Goal: Information Seeking & Learning: Learn about a topic

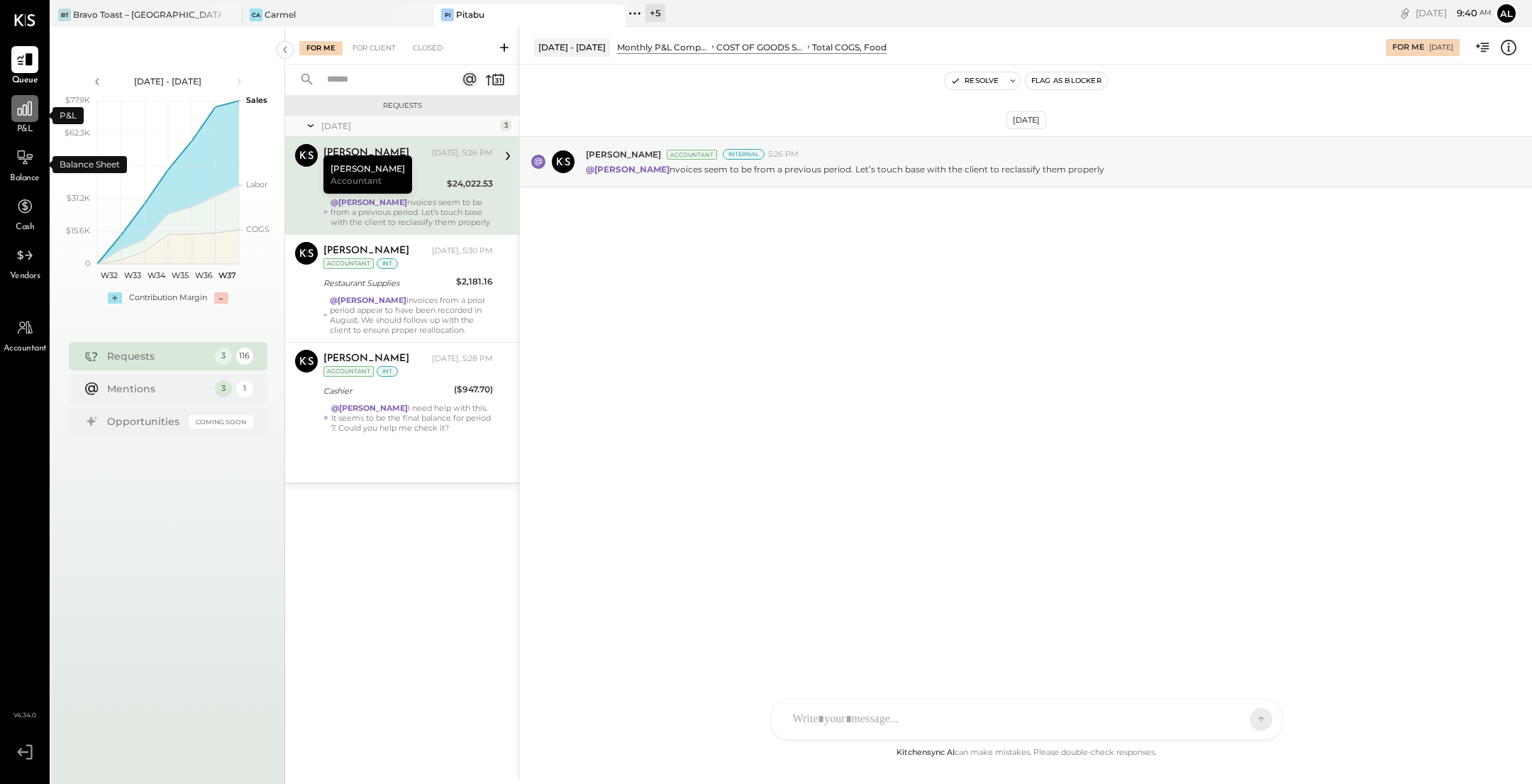
click at [18, 109] on icon at bounding box center [25, 109] width 18 height 18
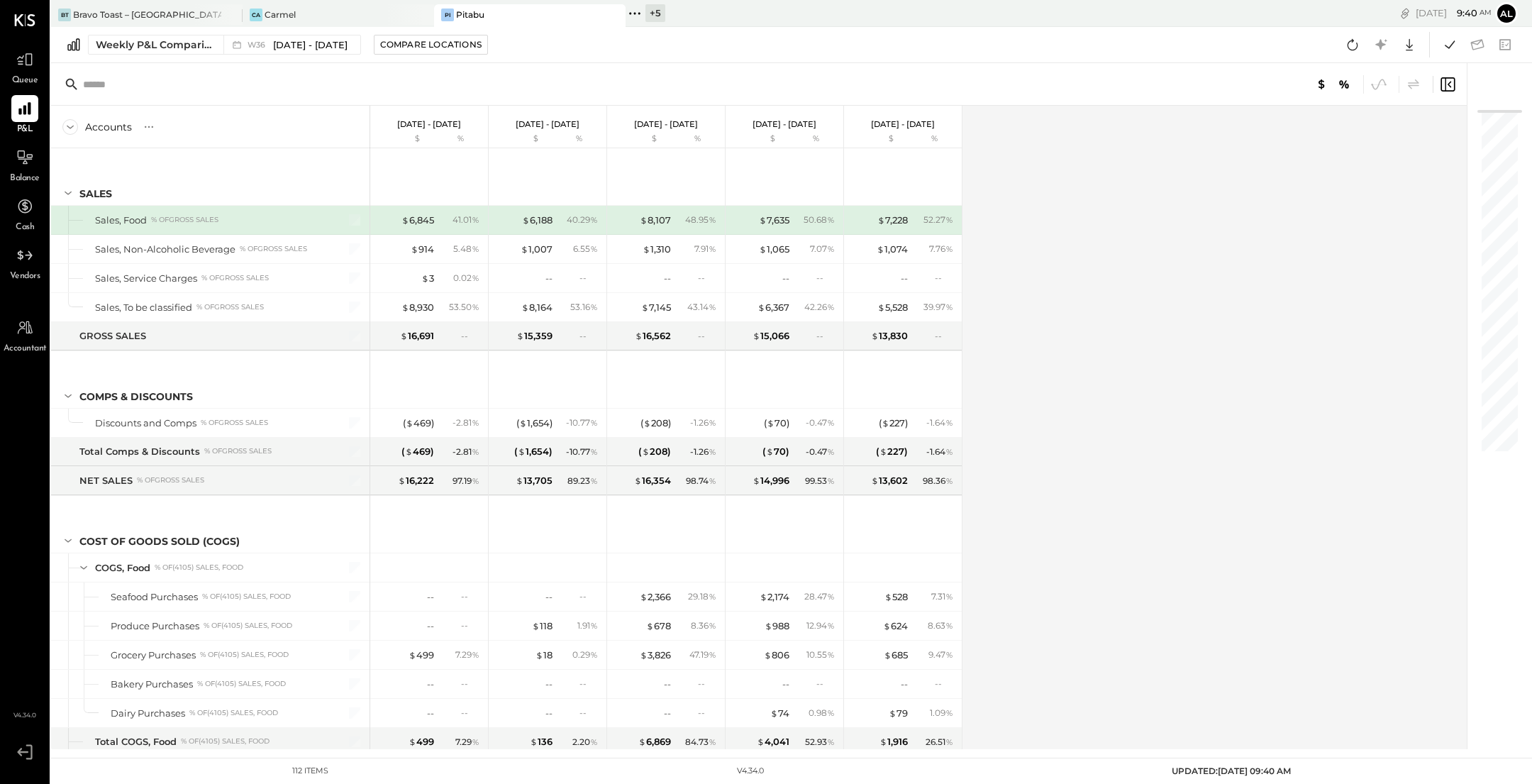
click at [35, 172] on div "Balance" at bounding box center [25, 165] width 30 height 41
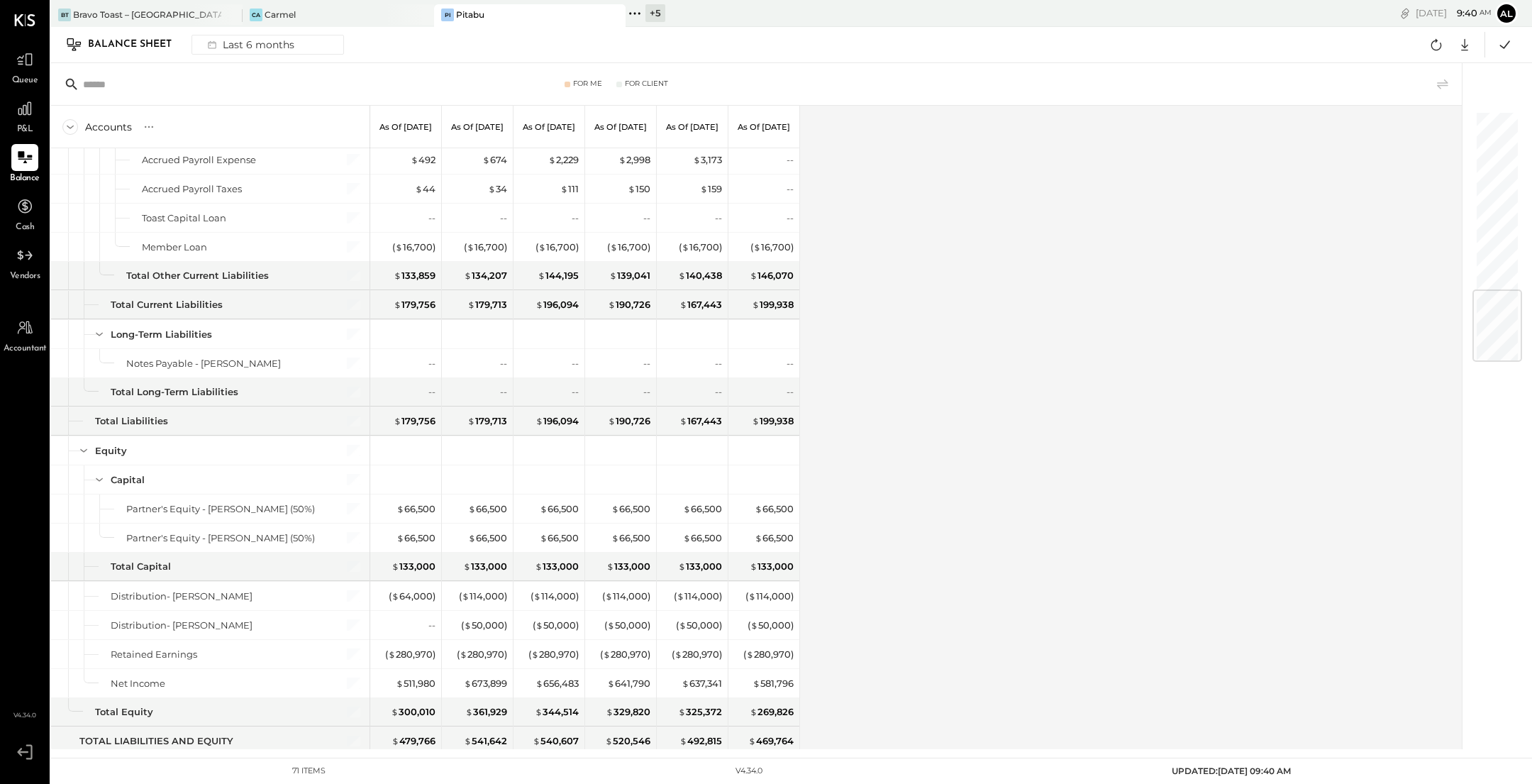
scroll to position [1484, 0]
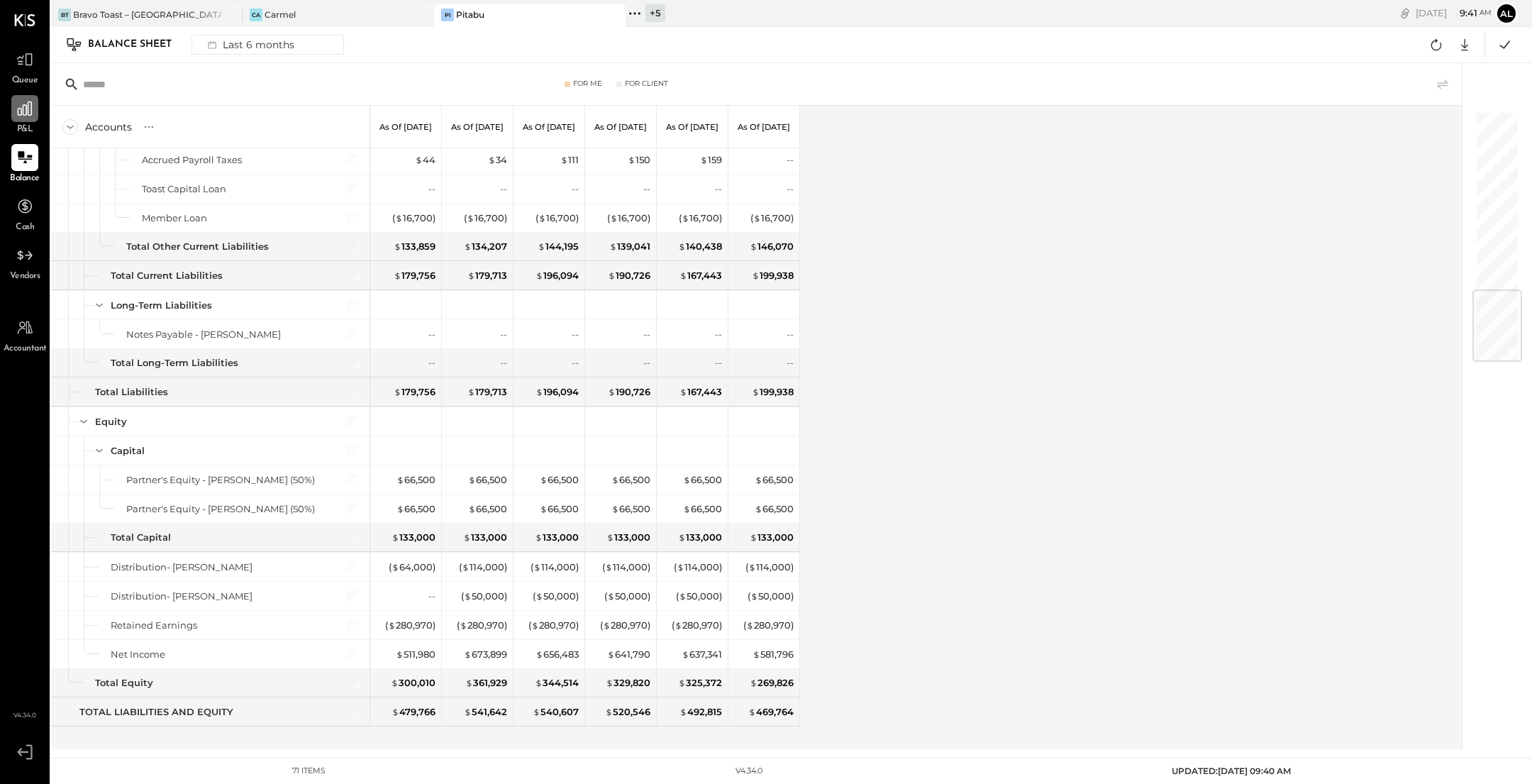
click at [33, 120] on div at bounding box center [25, 109] width 27 height 27
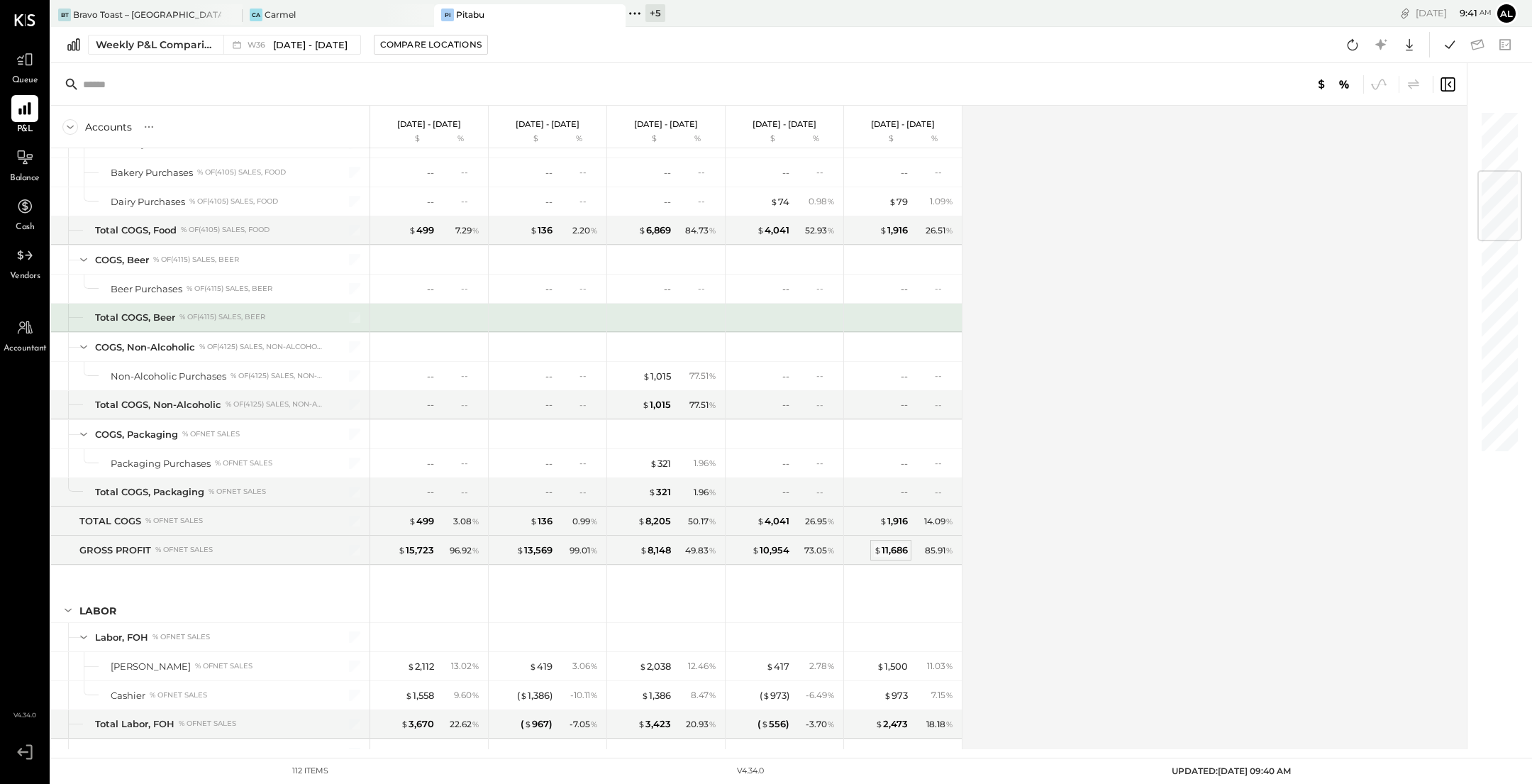
scroll to position [516, 0]
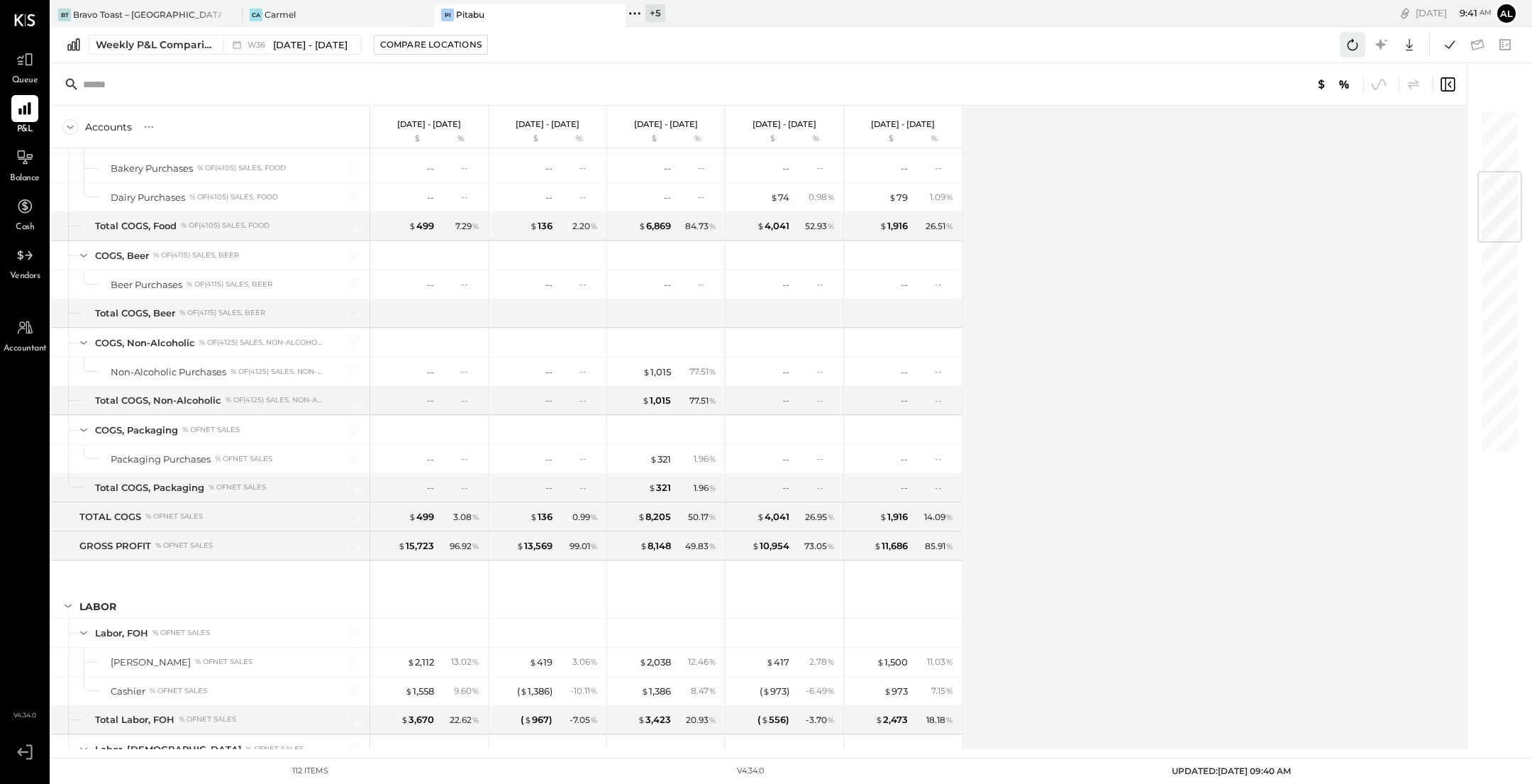
click at [1344, 37] on icon at bounding box center [1352, 45] width 18 height 18
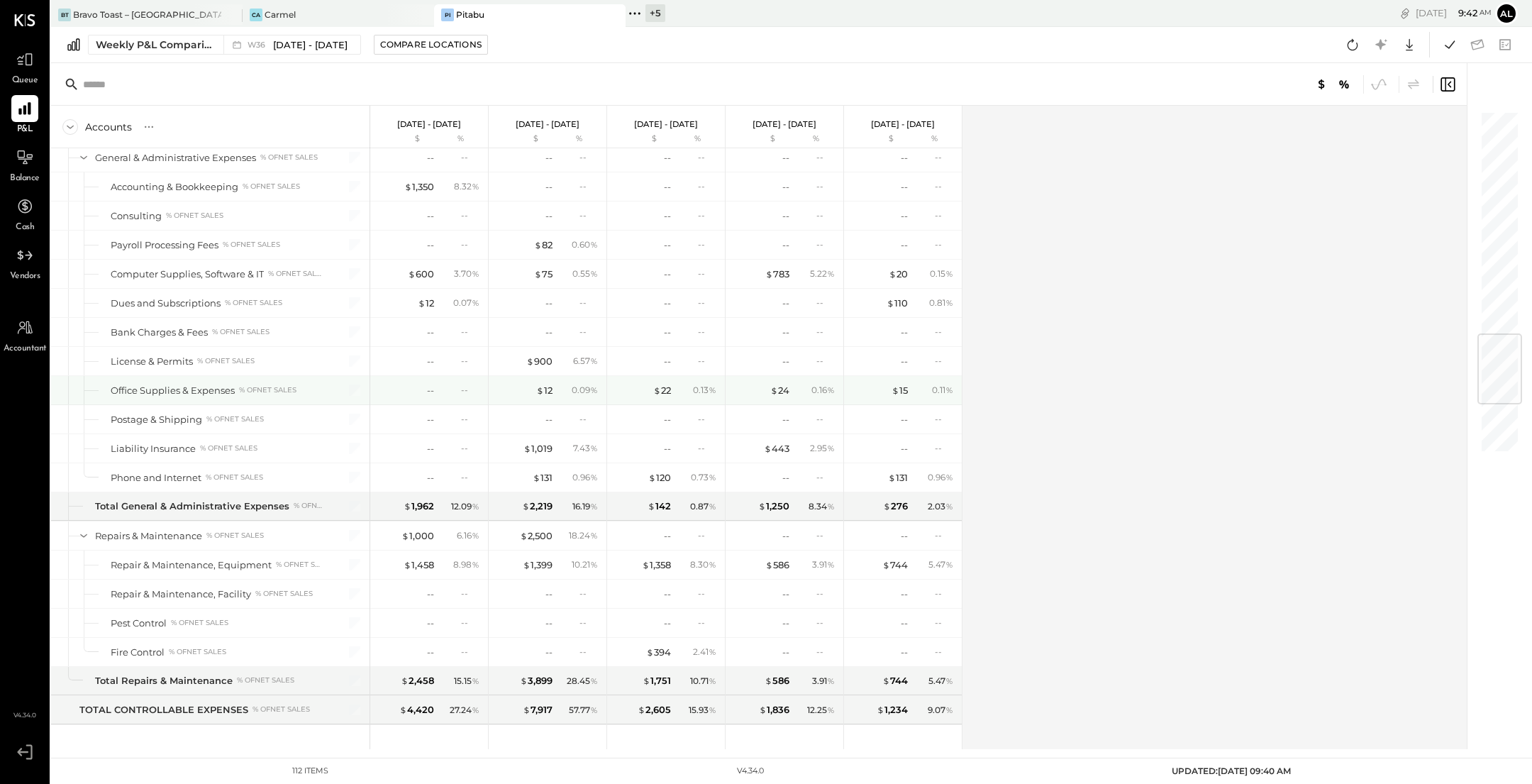
scroll to position [1888, 0]
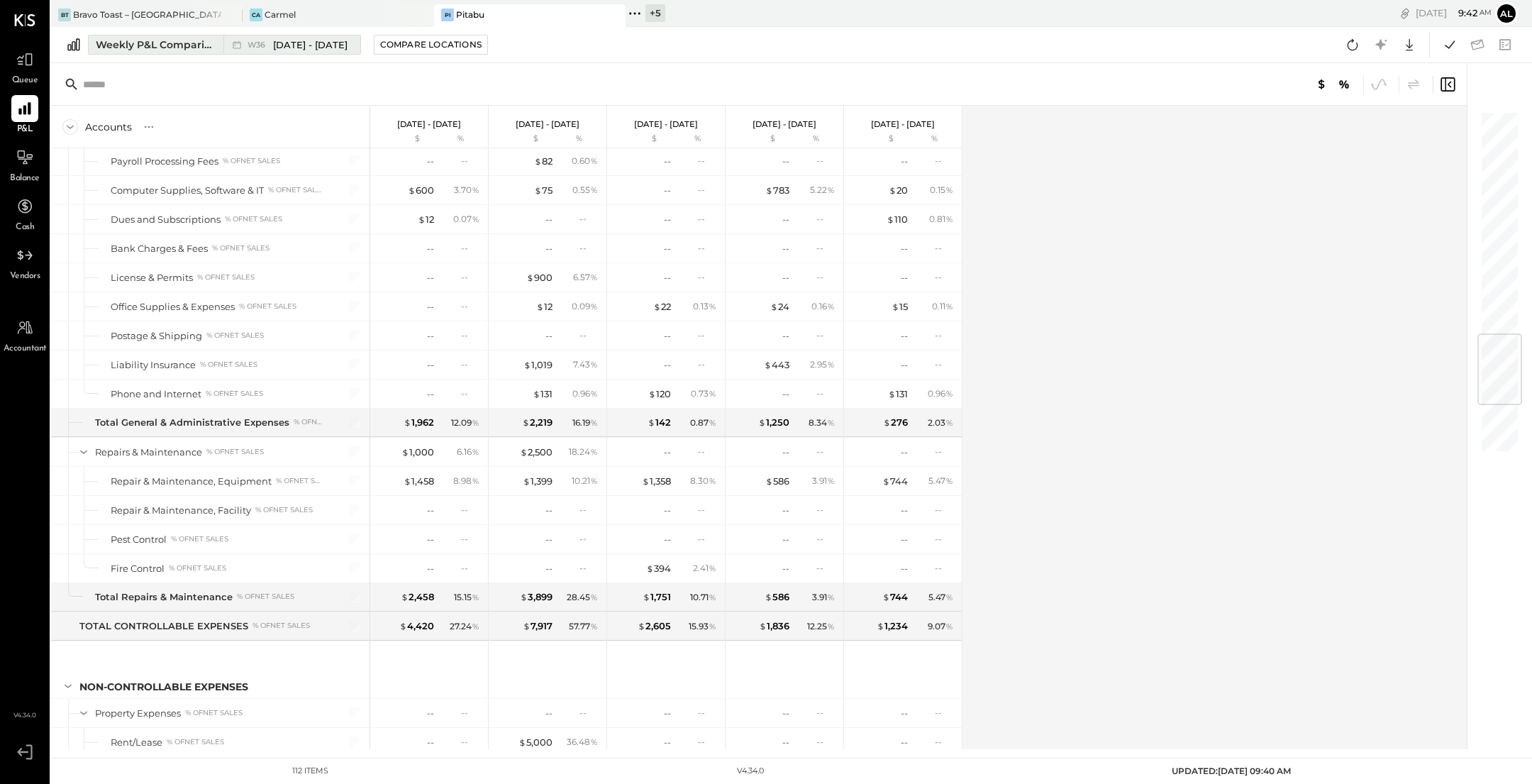
click at [178, 50] on div "Weekly P&L Comparison" at bounding box center [155, 45] width 119 height 14
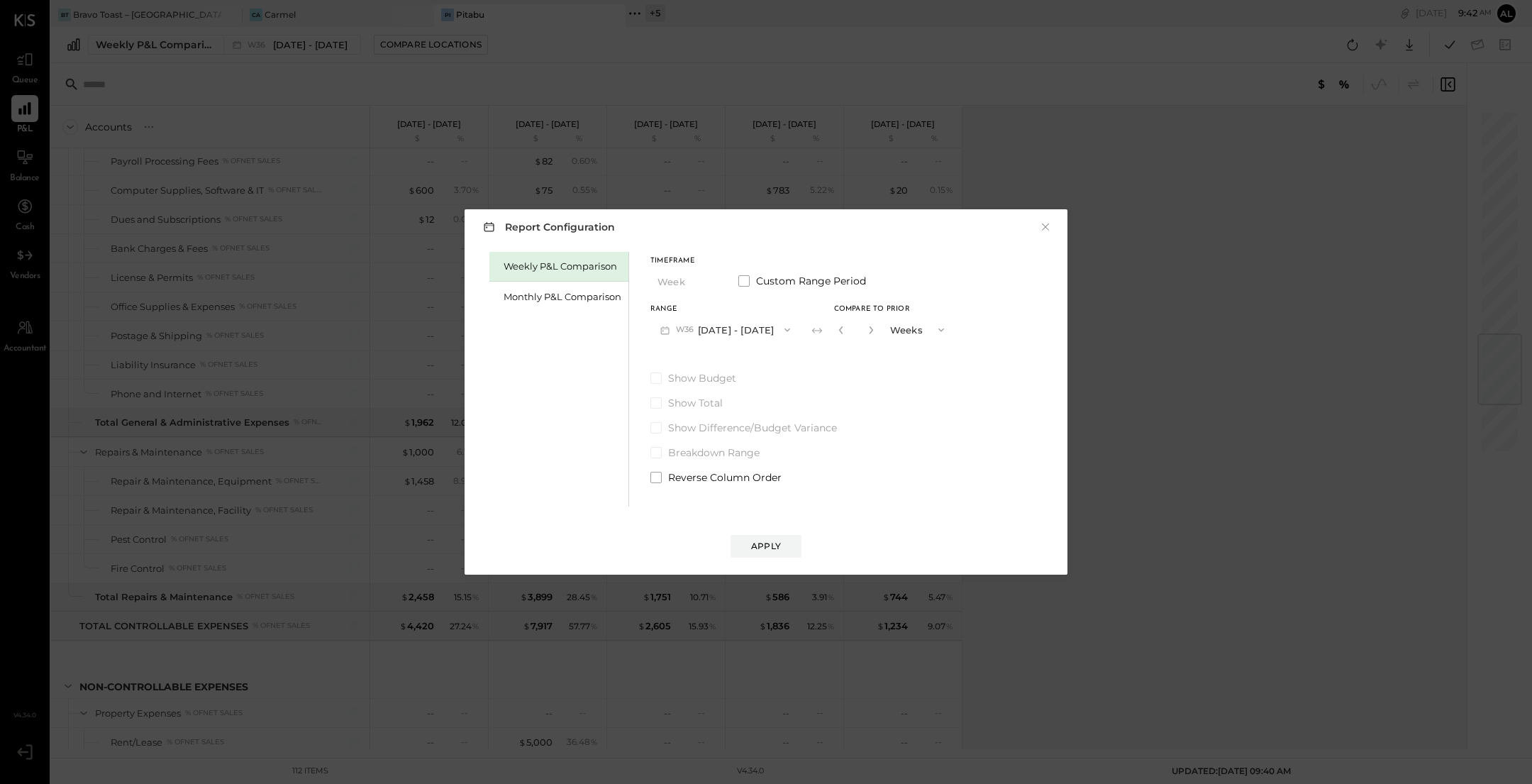
click at [551, 275] on div "Weekly P&L Comparison" at bounding box center [559, 267] width 139 height 30
click at [551, 292] on div "Monthly P&L Comparison" at bounding box center [563, 297] width 118 height 13
click at [782, 324] on icon "button" at bounding box center [788, 330] width 11 height 11
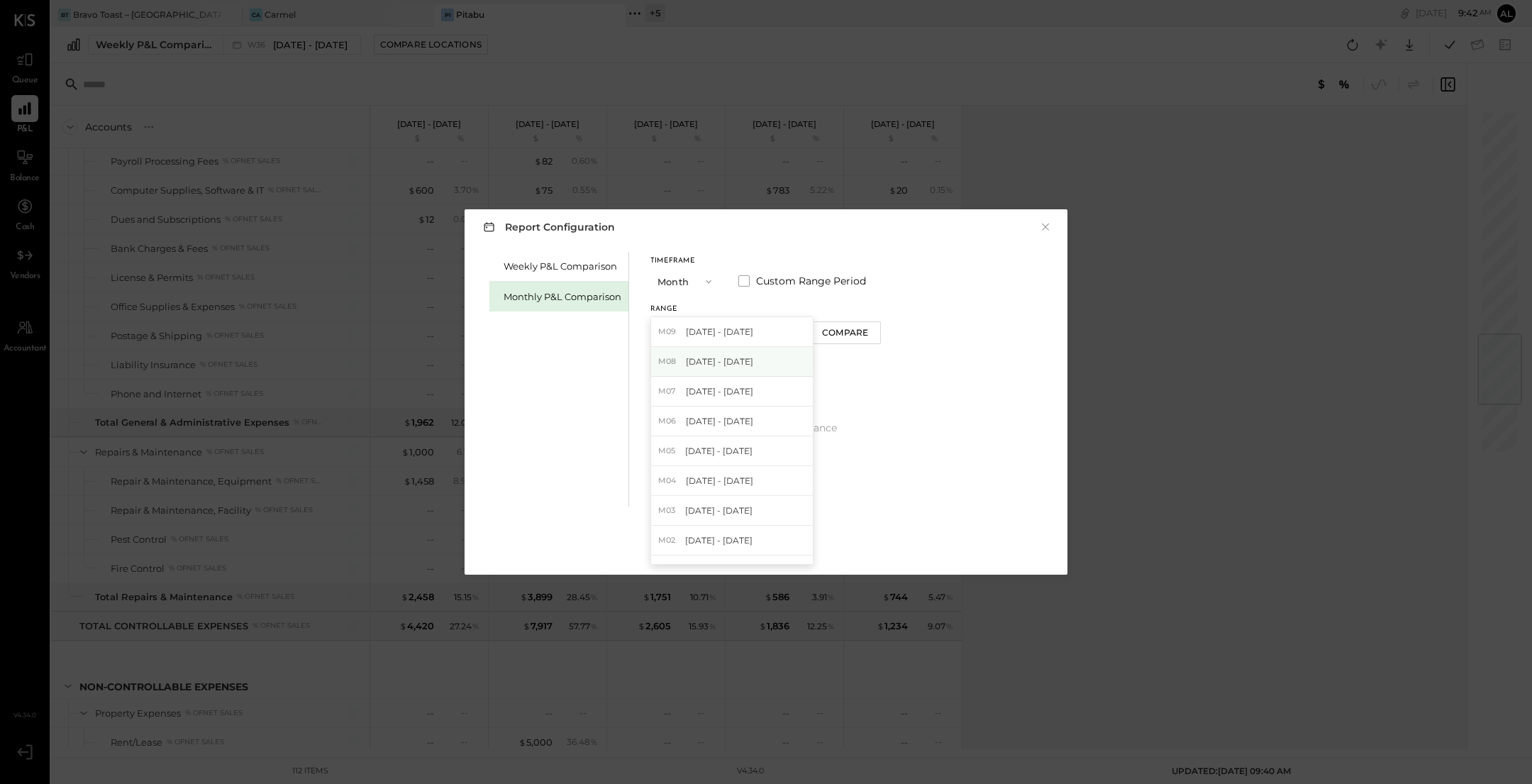
click at [757, 372] on div "M08 [DATE] - [DATE]" at bounding box center [732, 362] width 162 height 30
click at [868, 327] on button "Compare" at bounding box center [846, 333] width 71 height 23
click at [869, 327] on button "button" at bounding box center [871, 330] width 11 height 16
type input "*"
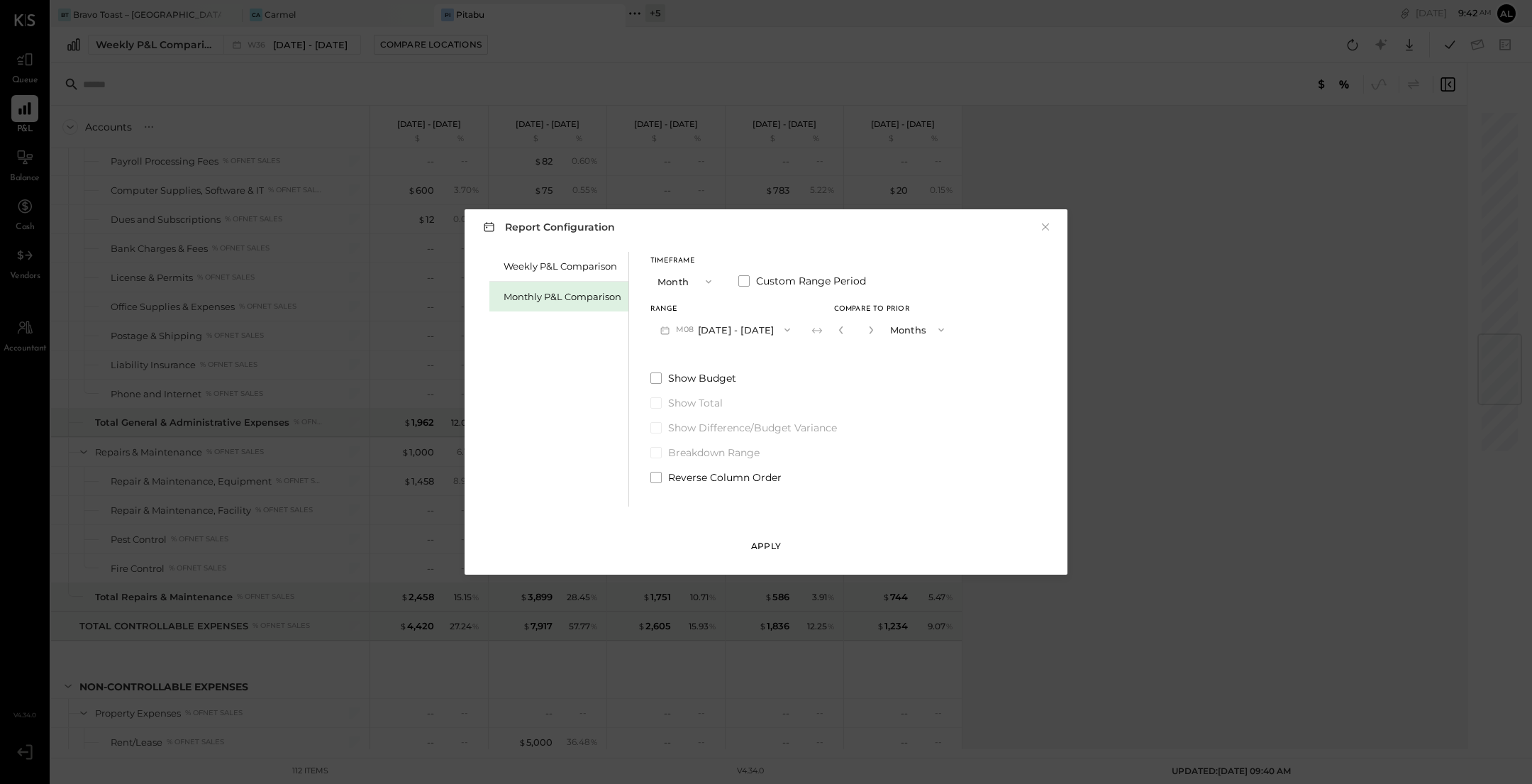
click at [785, 545] on button "Apply" at bounding box center [766, 546] width 71 height 23
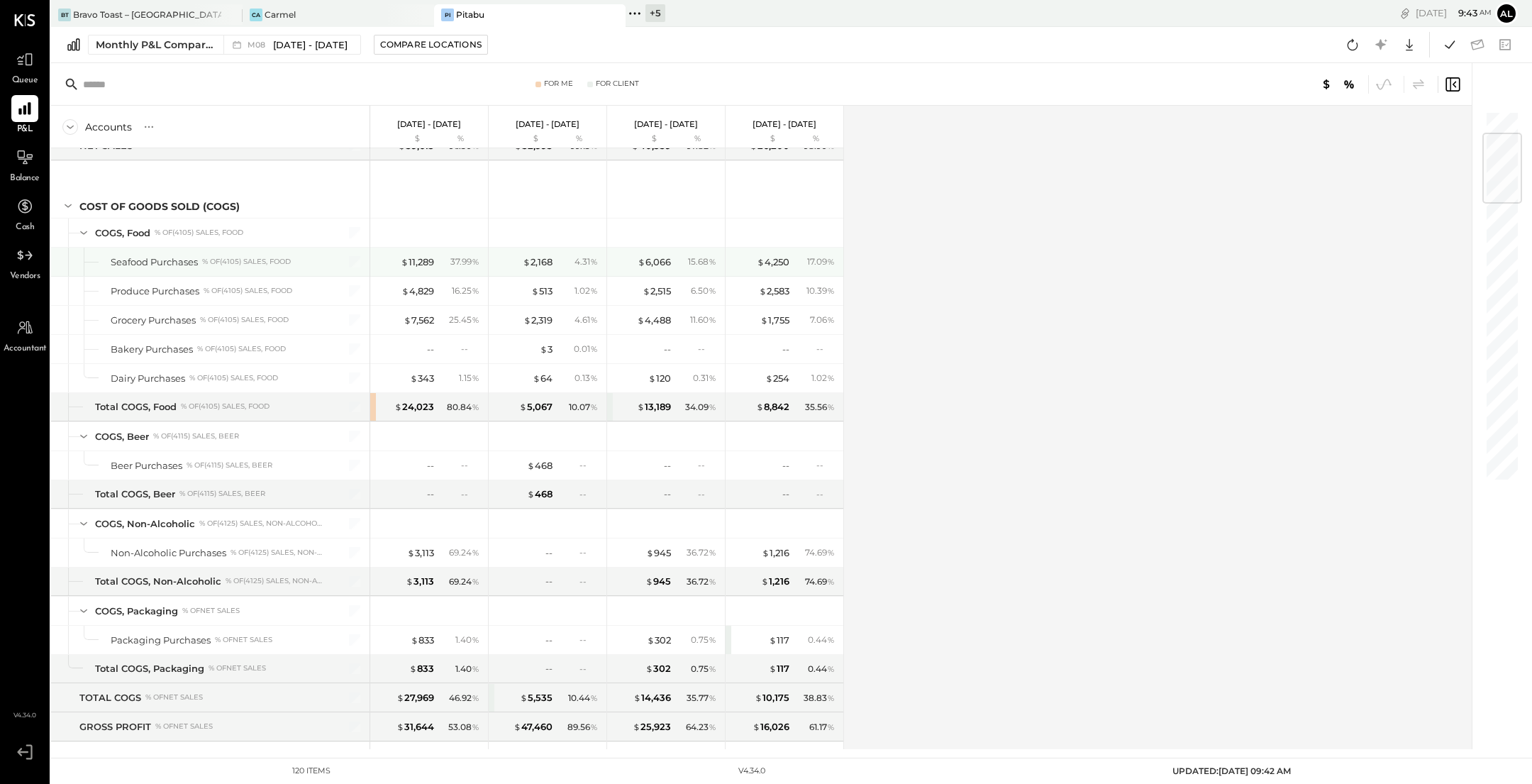
scroll to position [337, 0]
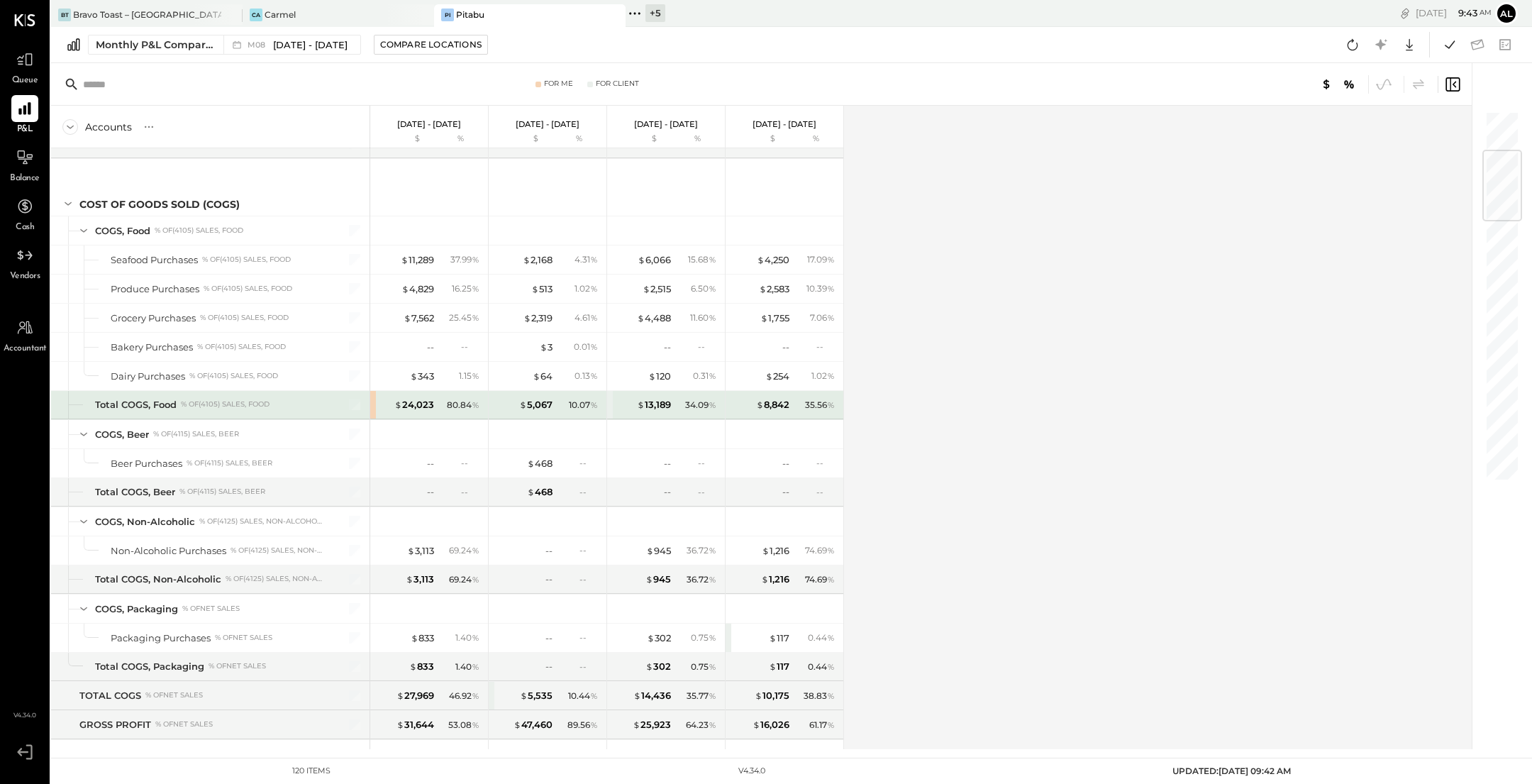
click at [373, 402] on div "$ 24,023 80.84 %" at bounding box center [429, 405] width 118 height 28
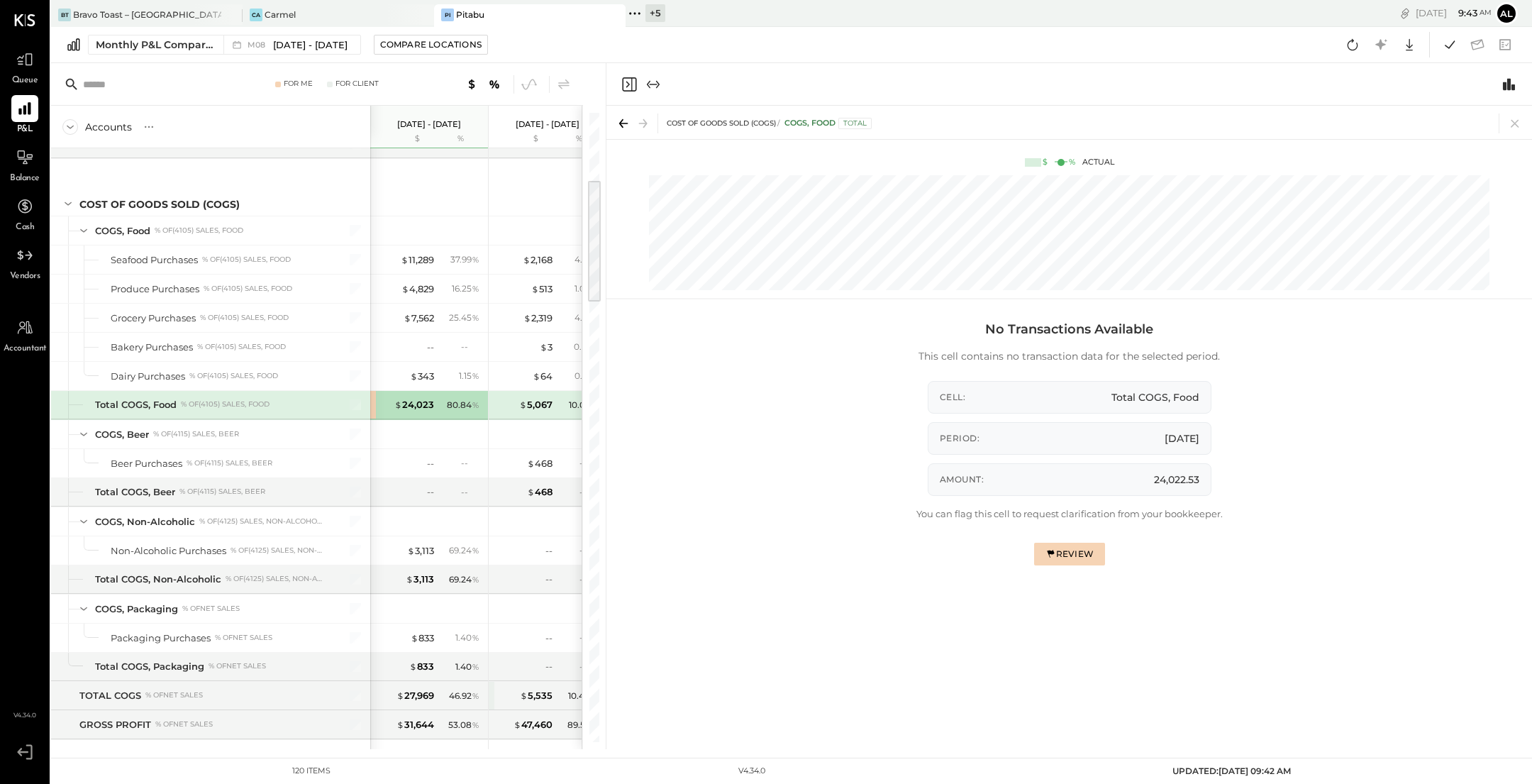
click at [1071, 553] on div "Review" at bounding box center [1069, 553] width 49 height 12
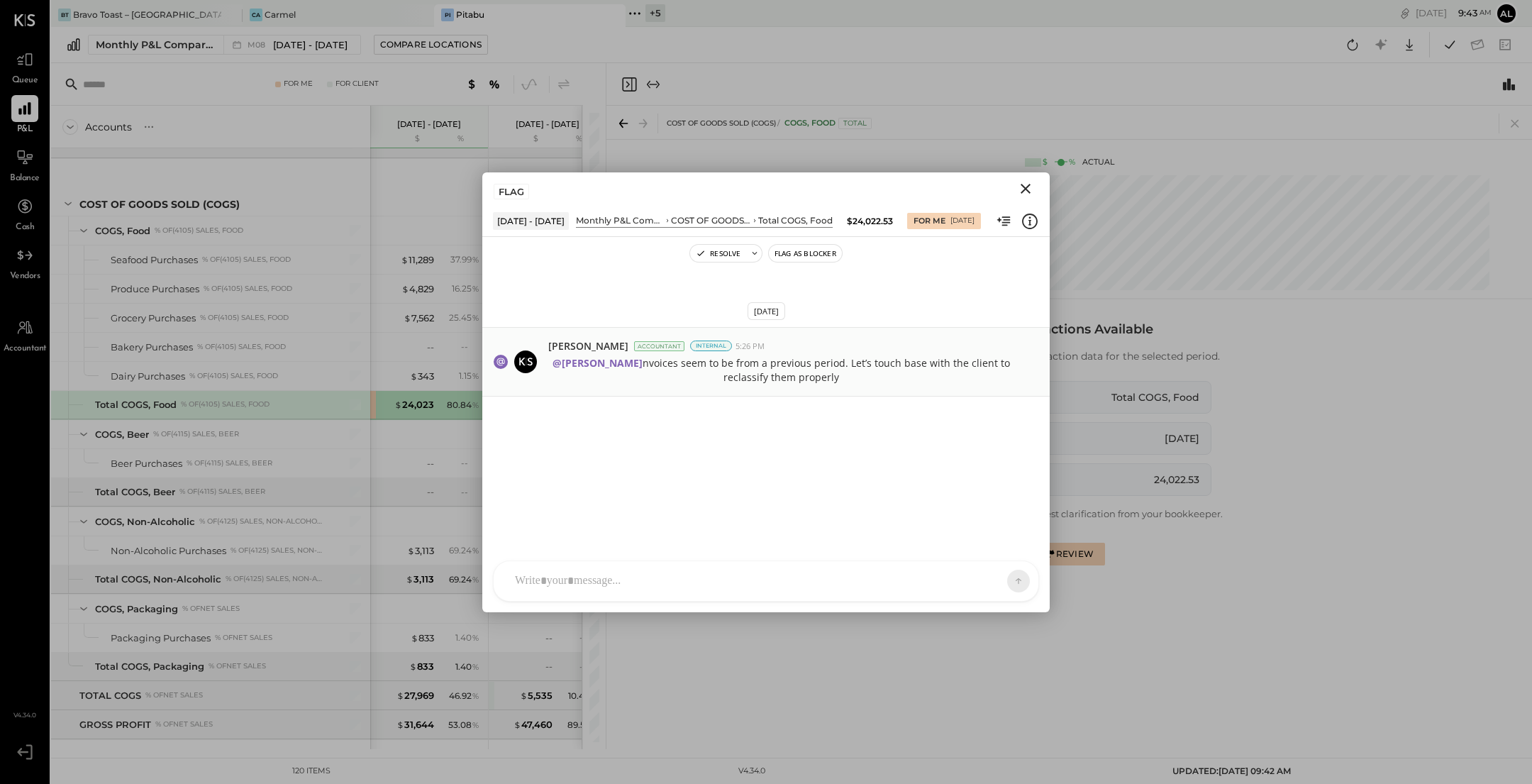
click at [902, 364] on p "@[PERSON_NAME] nvoices seem to be from a previous period. Let’s touch base with…" at bounding box center [781, 370] width 465 height 28
click at [920, 219] on div "For Me" at bounding box center [930, 221] width 32 height 11
click at [1026, 184] on icon "Close" at bounding box center [1026, 189] width 17 height 17
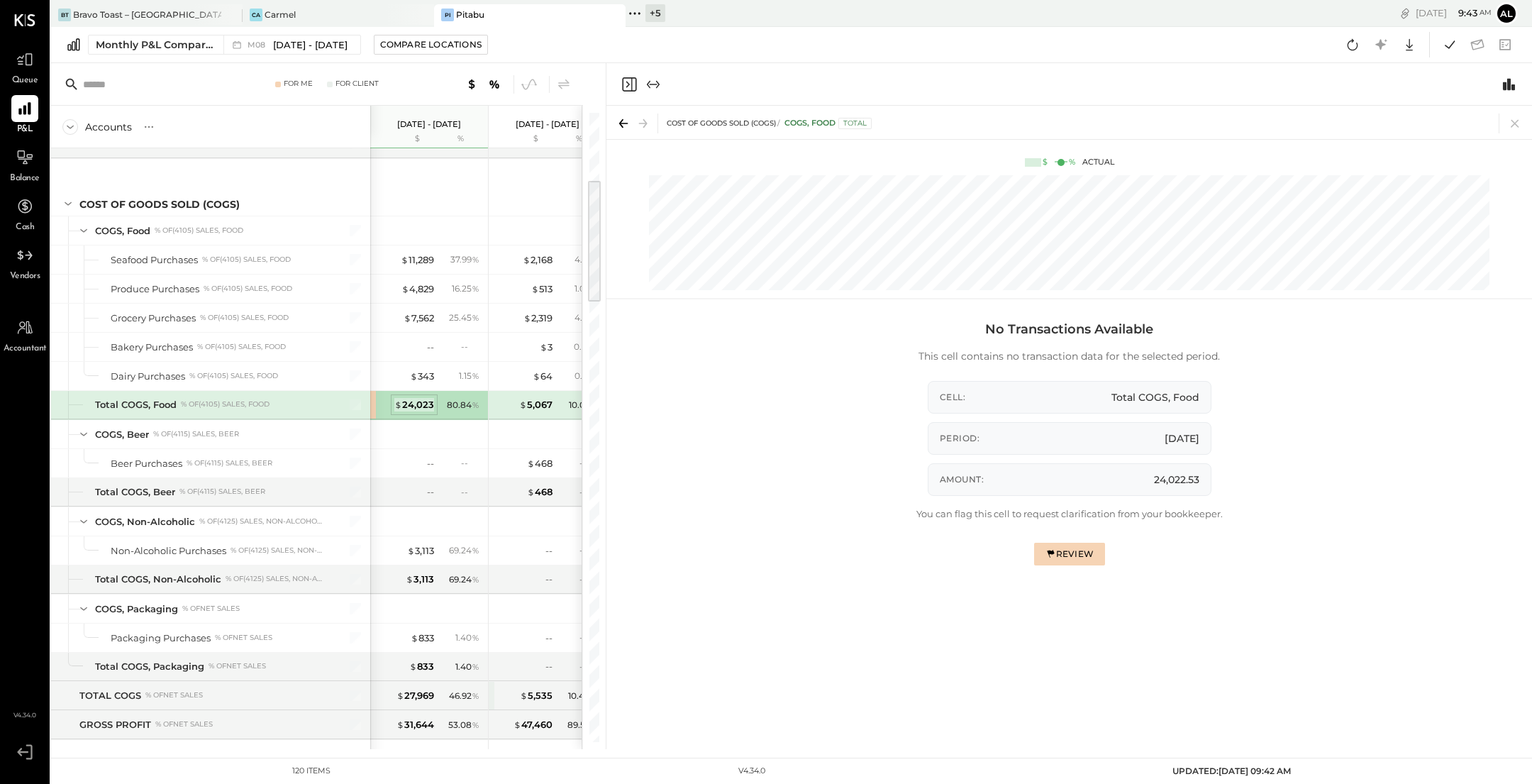
click at [410, 400] on div "$ 24,023" at bounding box center [414, 404] width 40 height 13
click at [429, 377] on div "$ 343" at bounding box center [422, 376] width 24 height 13
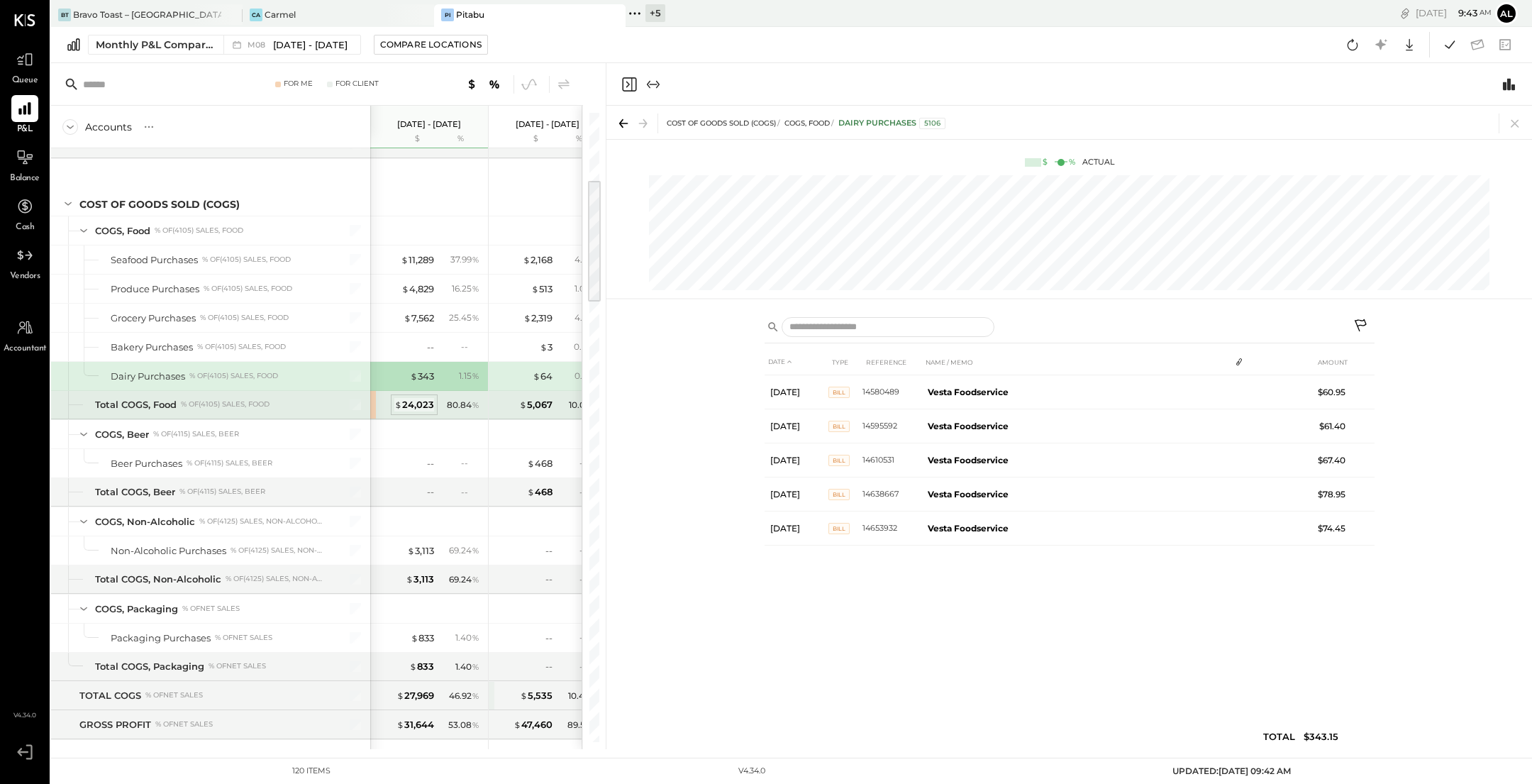
click at [421, 398] on div "$ 24,023" at bounding box center [414, 404] width 40 height 13
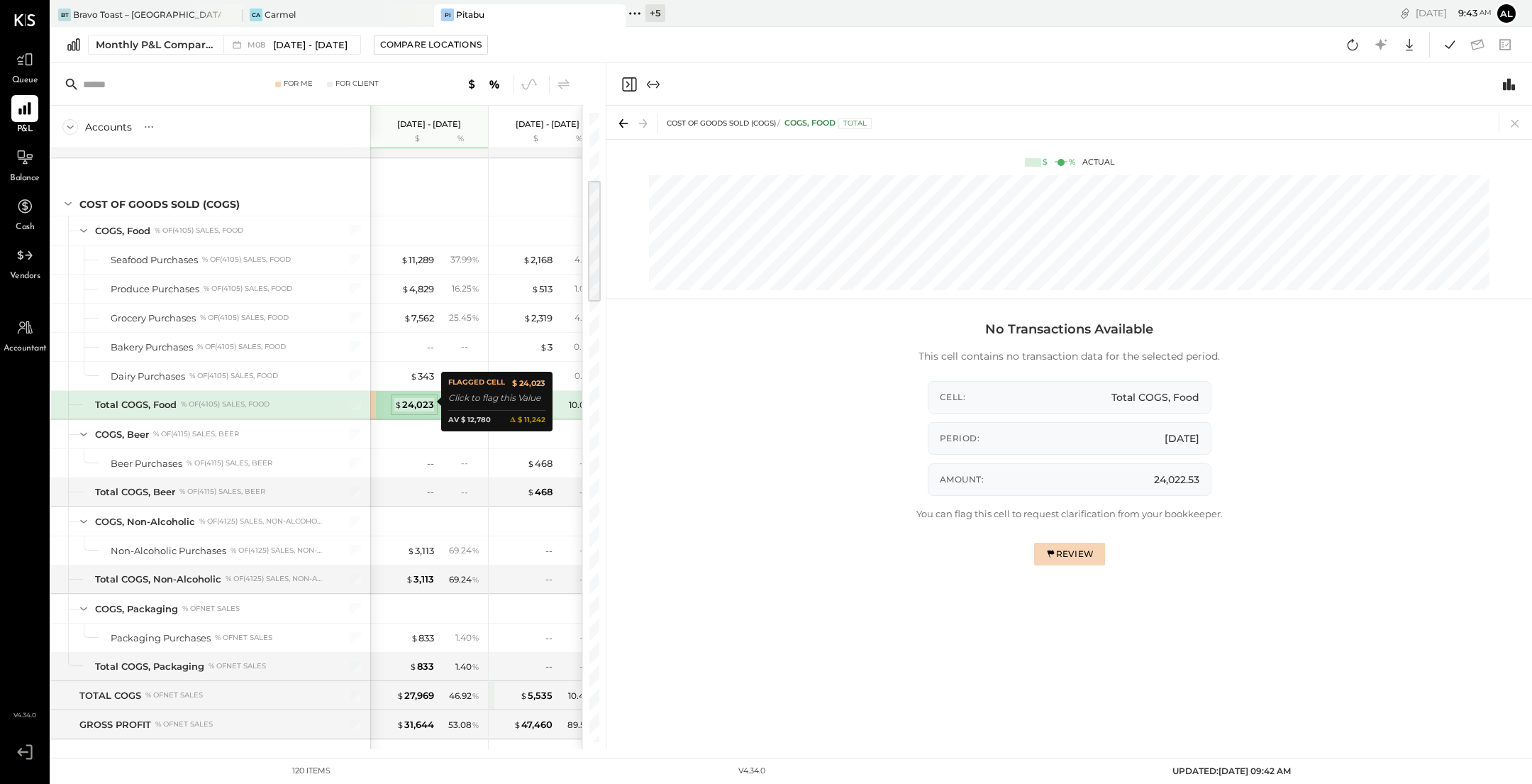
click at [420, 398] on div "$ 24,023" at bounding box center [414, 404] width 40 height 13
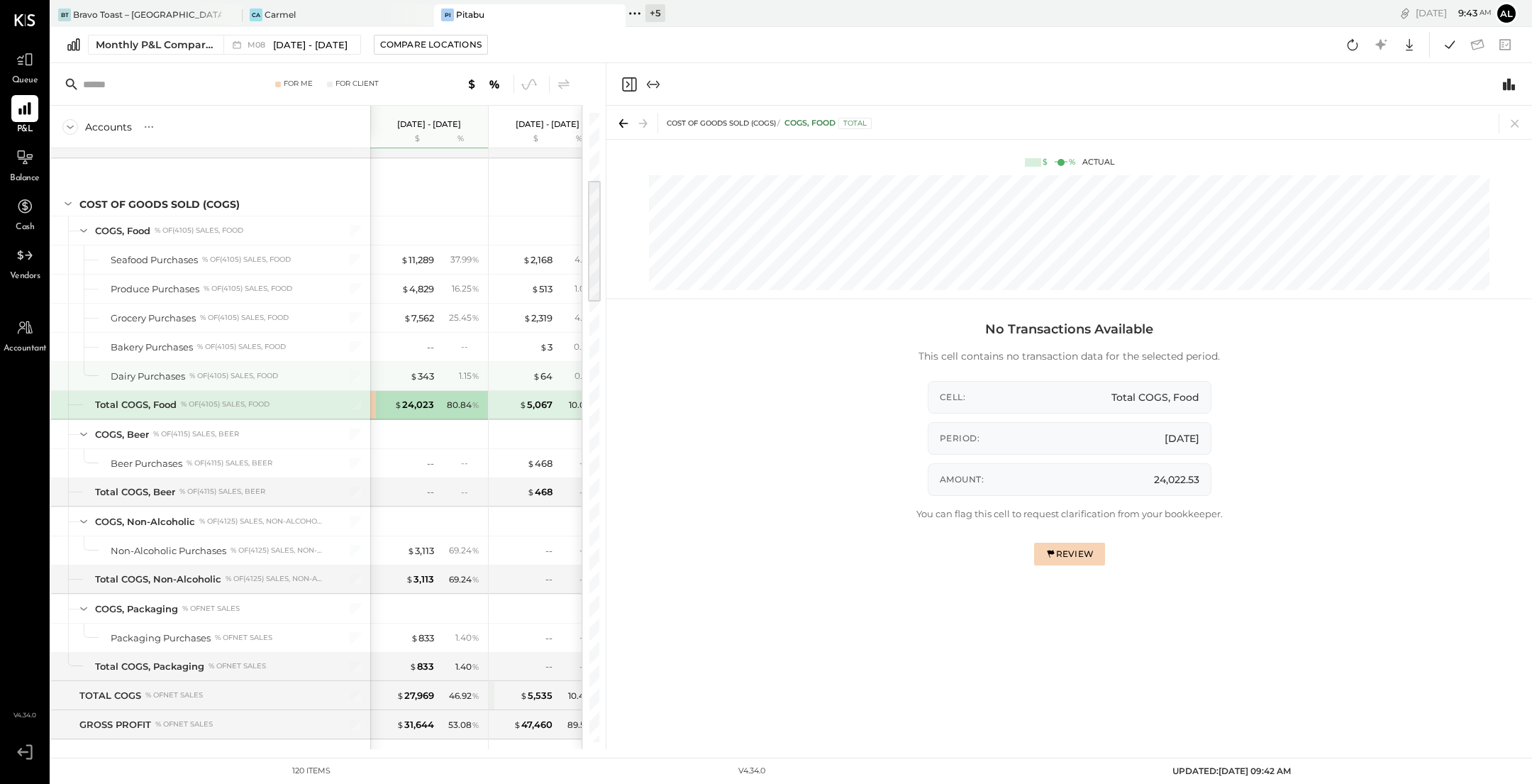
click at [392, 373] on div "$ 343" at bounding box center [406, 376] width 57 height 13
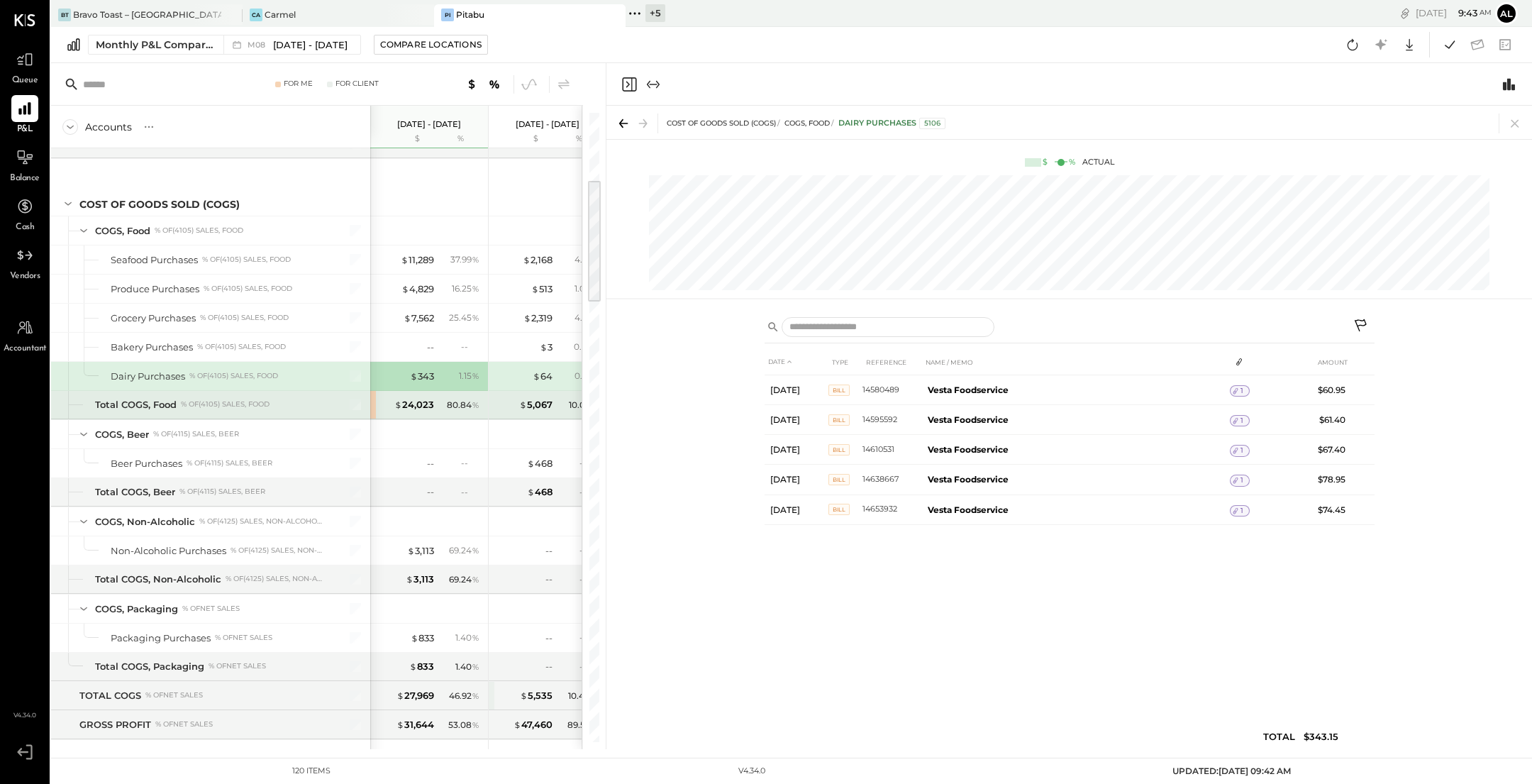
click at [380, 402] on div "$ 24,023" at bounding box center [406, 404] width 57 height 13
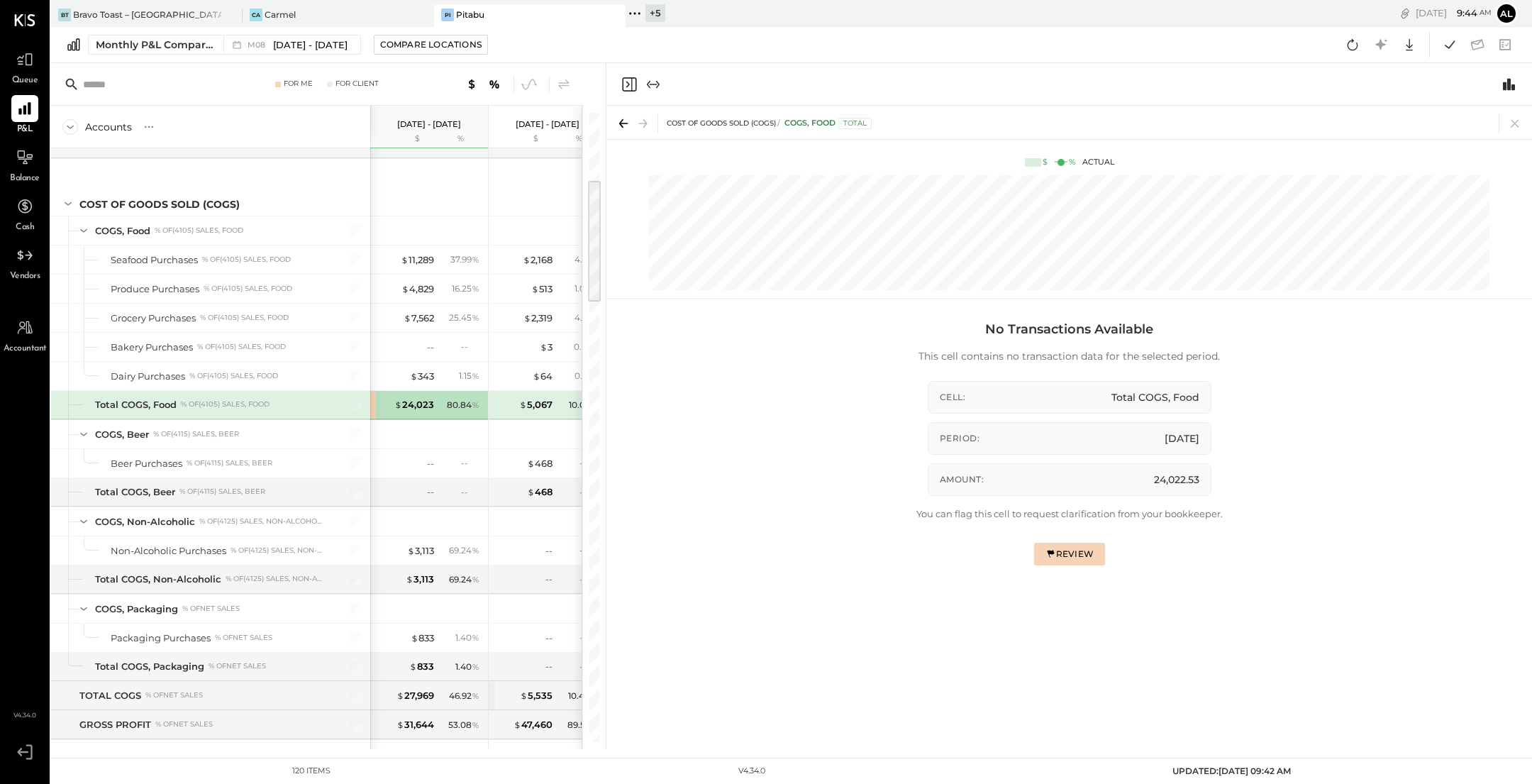
click at [625, 82] on icon "Close panel" at bounding box center [629, 84] width 17 height 17
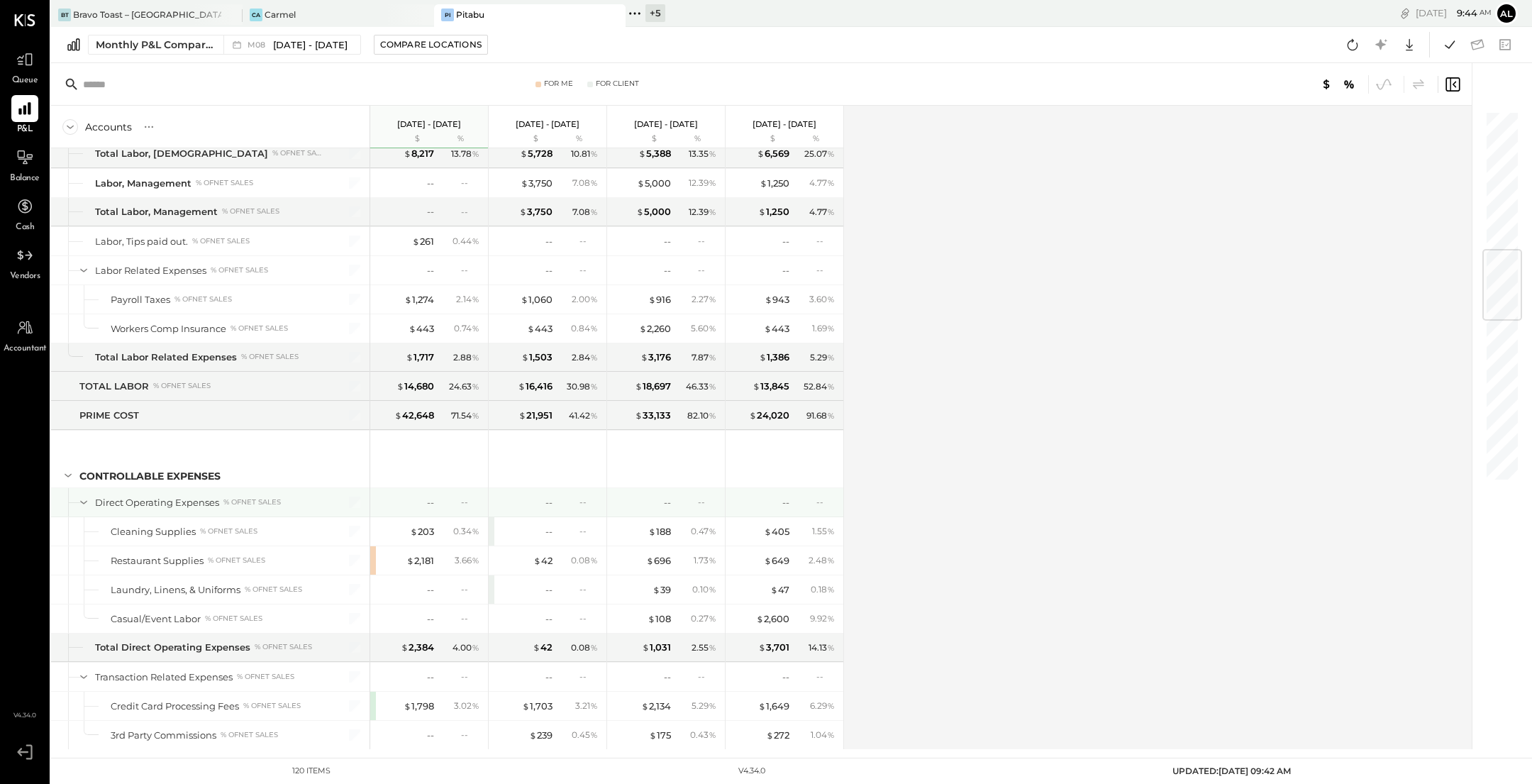
scroll to position [1171, 0]
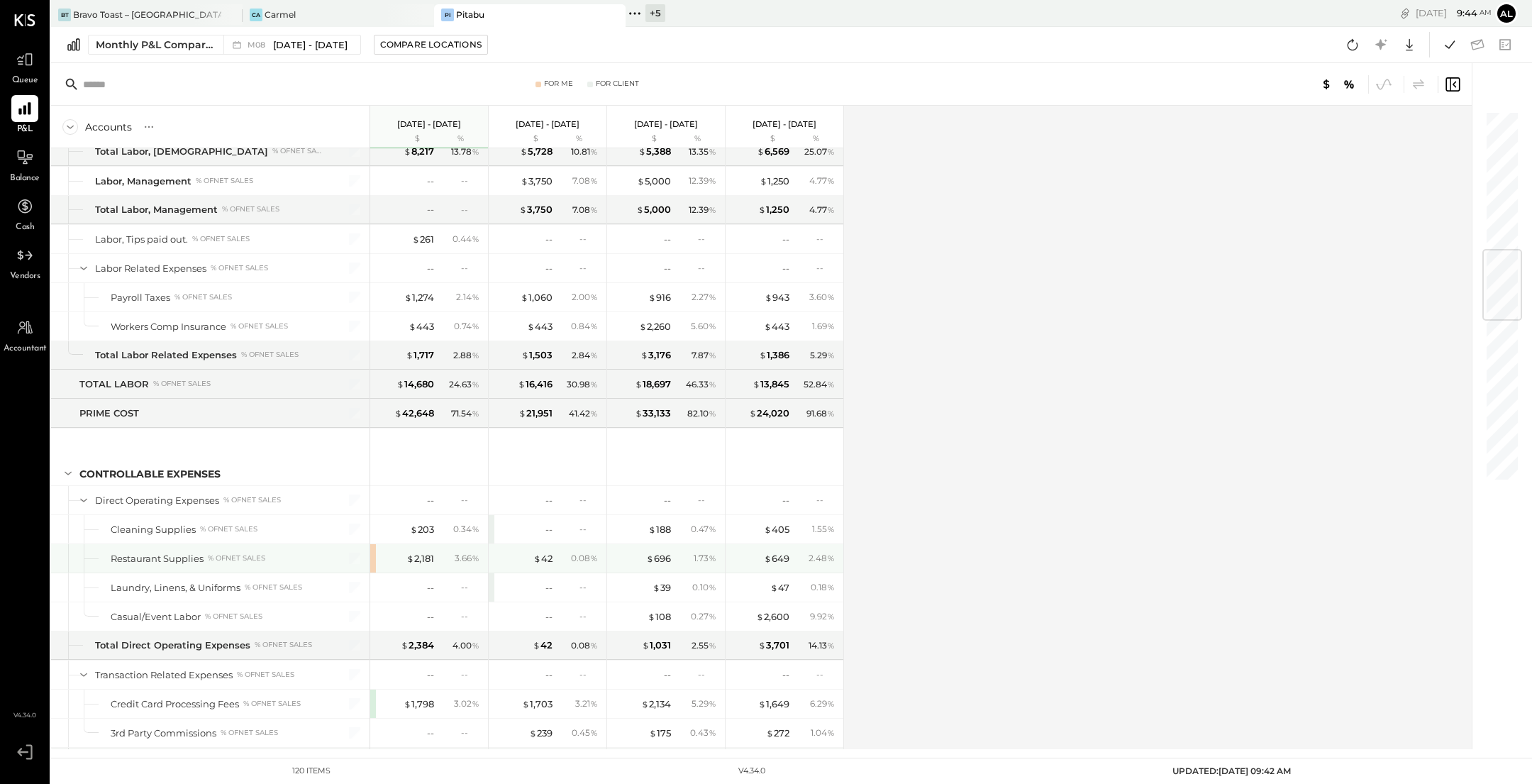
click at [375, 548] on div "$ 2,181 3.66 %" at bounding box center [429, 558] width 118 height 28
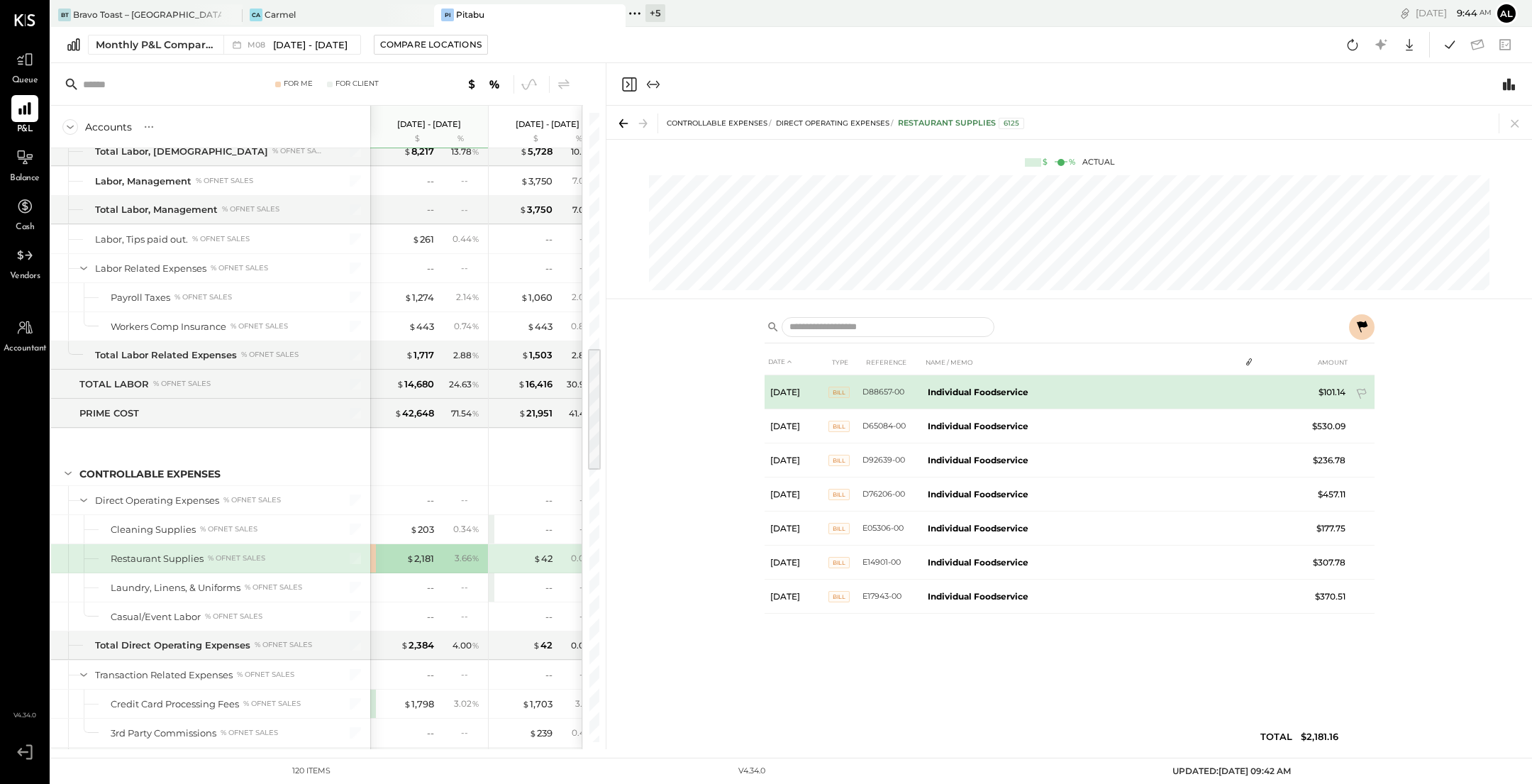
click at [966, 391] on b "Individual Foodservice" at bounding box center [979, 392] width 101 height 11
click at [1251, 390] on span "1" at bounding box center [1252, 391] width 3 height 10
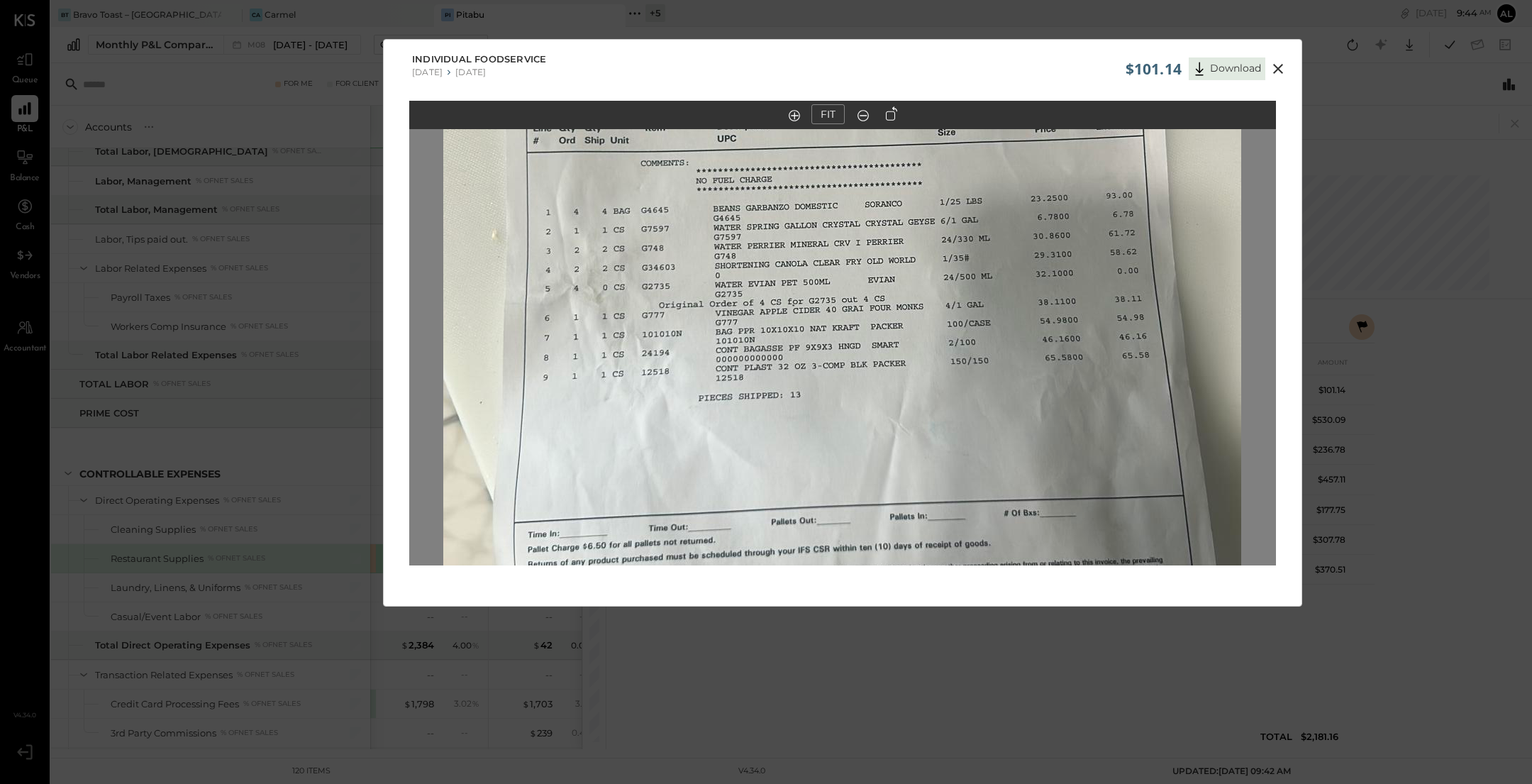
drag, startPoint x: 833, startPoint y: 250, endPoint x: 833, endPoint y: 390, distance: 140.0
click at [833, 384] on img at bounding box center [842, 313] width 798 height 1418
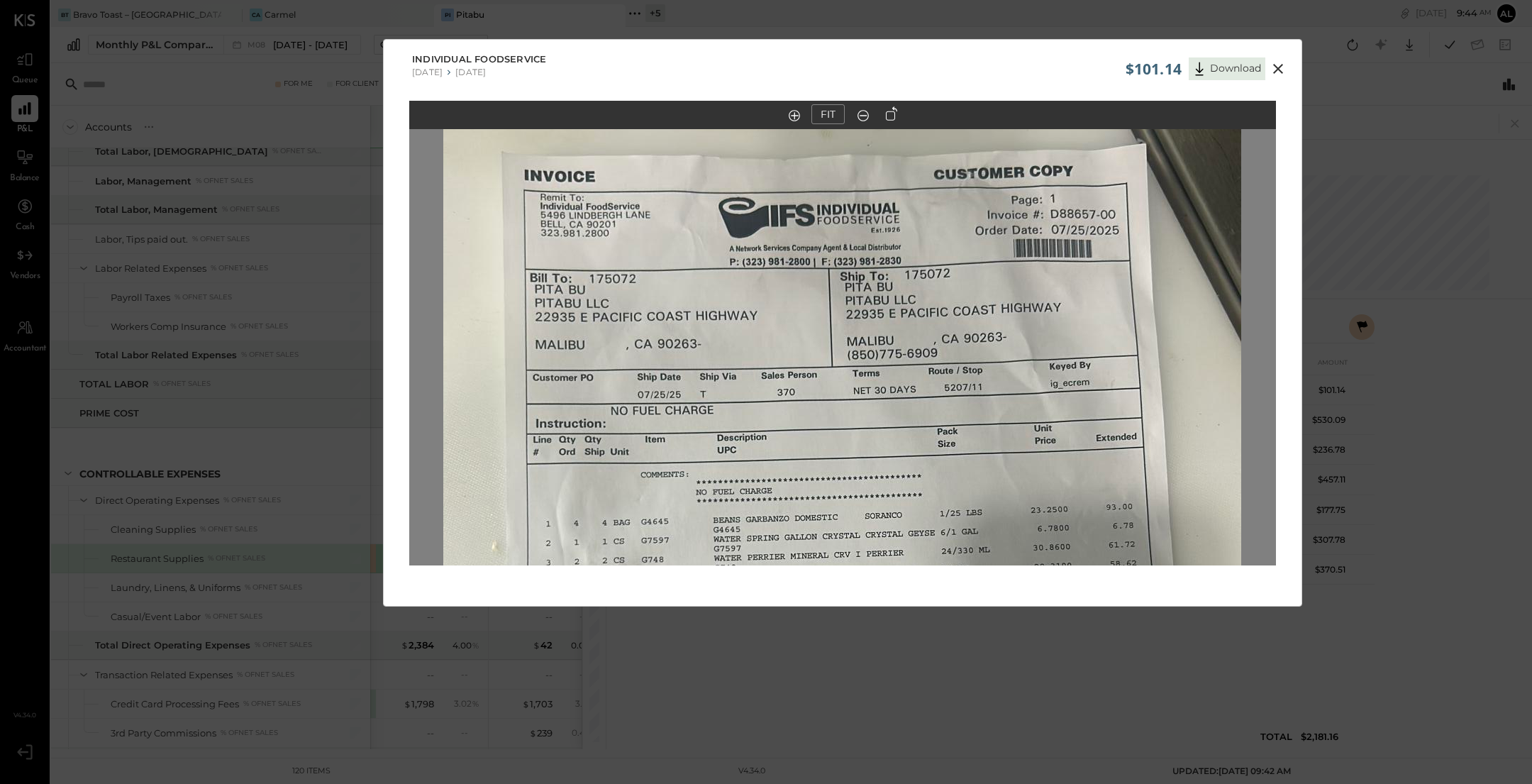
drag, startPoint x: 834, startPoint y: 244, endPoint x: 834, endPoint y: 414, distance: 170.0
click at [834, 414] on img at bounding box center [842, 624] width 798 height 1418
click at [1276, 64] on icon at bounding box center [1279, 69] width 17 height 17
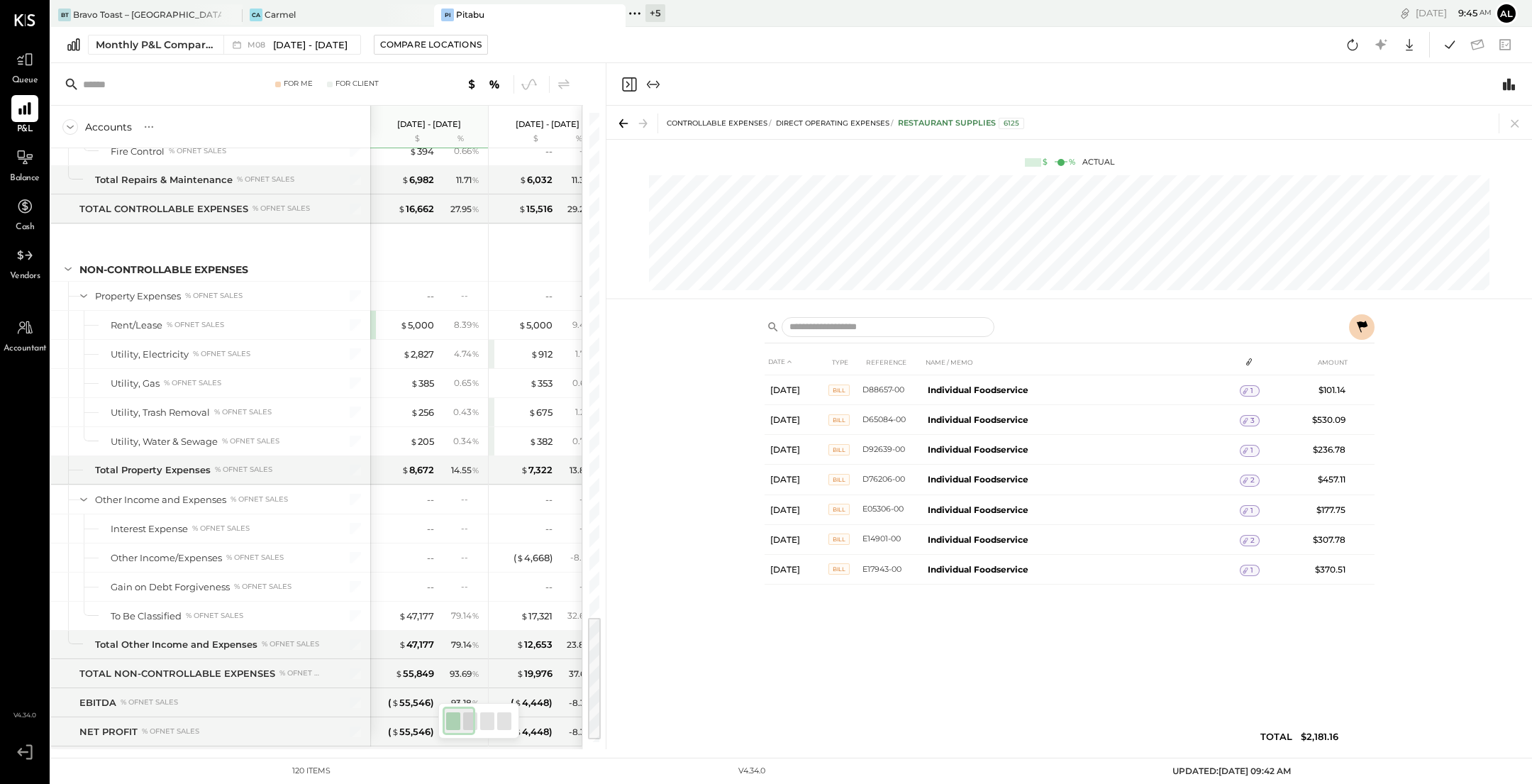
scroll to position [2511, 0]
click at [625, 79] on icon "Close panel" at bounding box center [629, 84] width 17 height 17
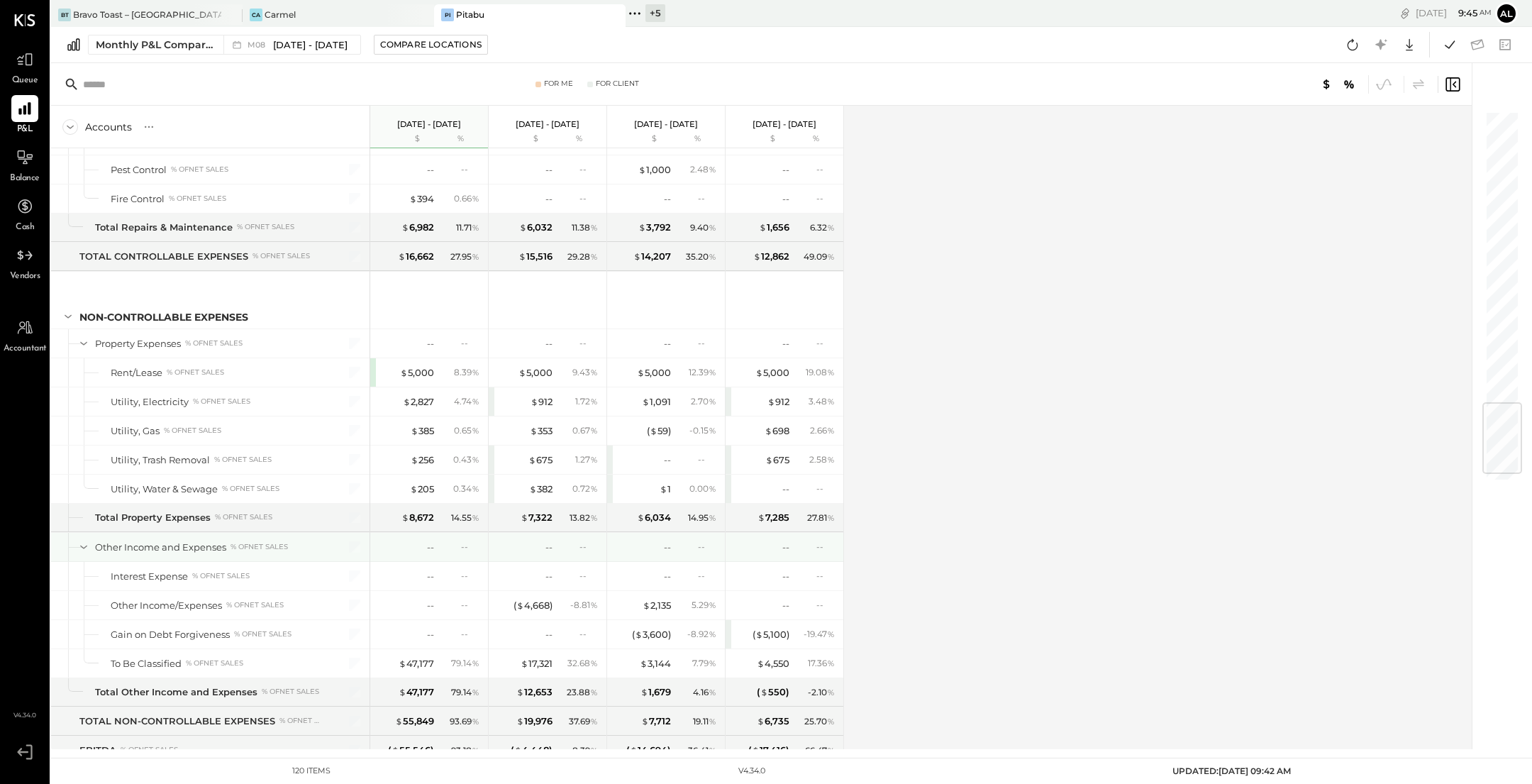
scroll to position [2455, 0]
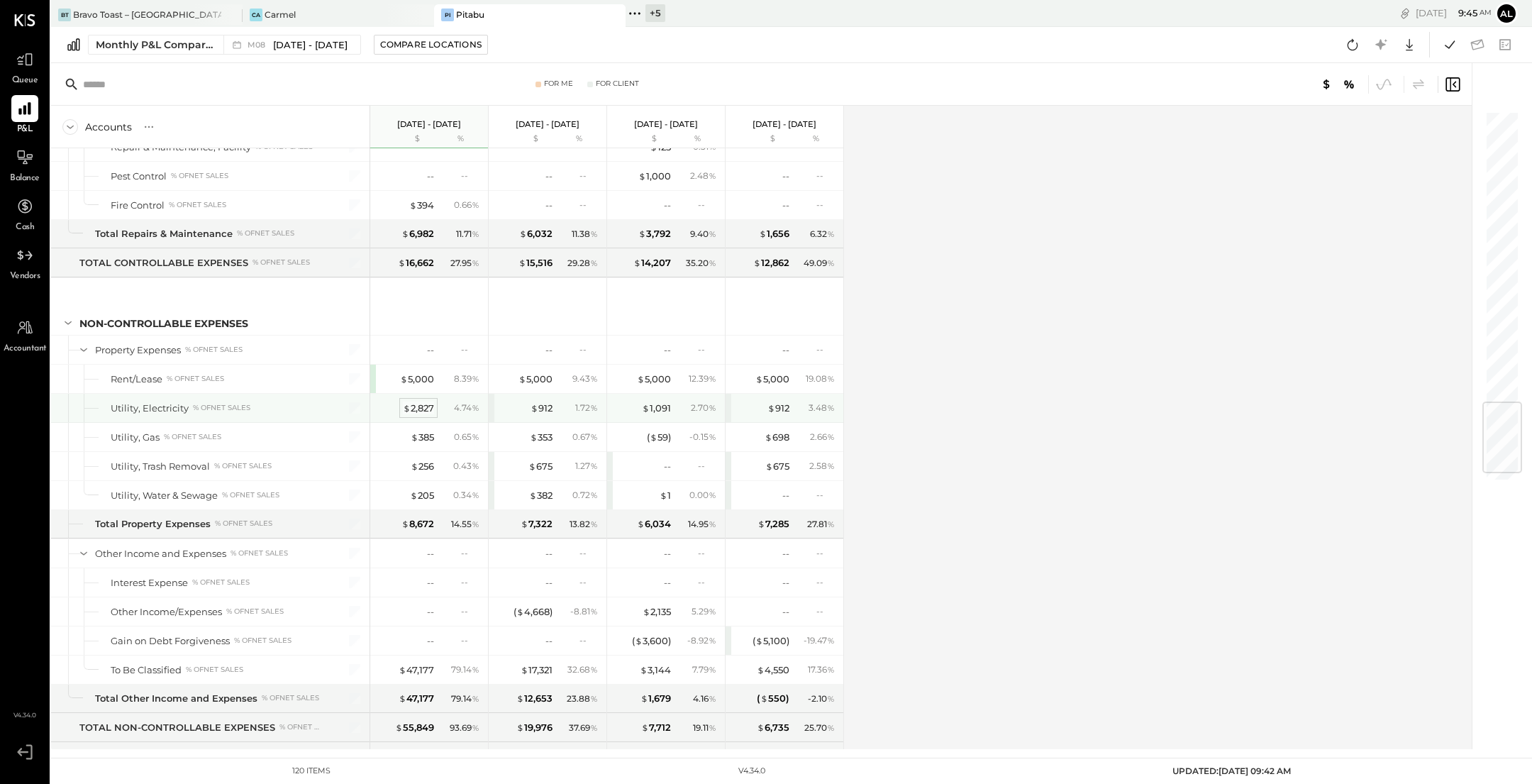
click at [417, 402] on div "$ 2,827" at bounding box center [419, 408] width 31 height 13
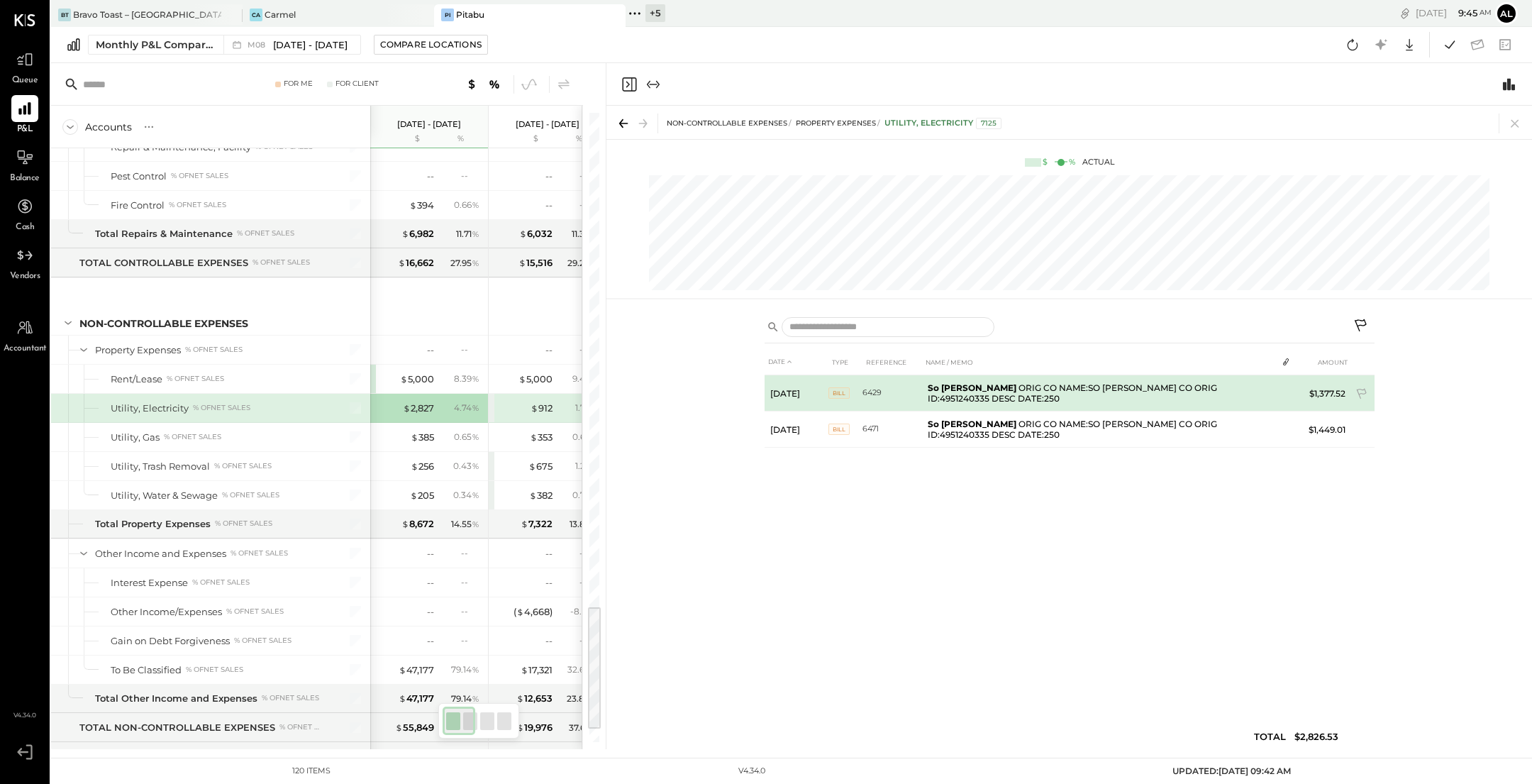
click at [981, 390] on b "So [PERSON_NAME]" at bounding box center [972, 387] width 89 height 11
click at [839, 394] on span "BILL" at bounding box center [839, 393] width 21 height 11
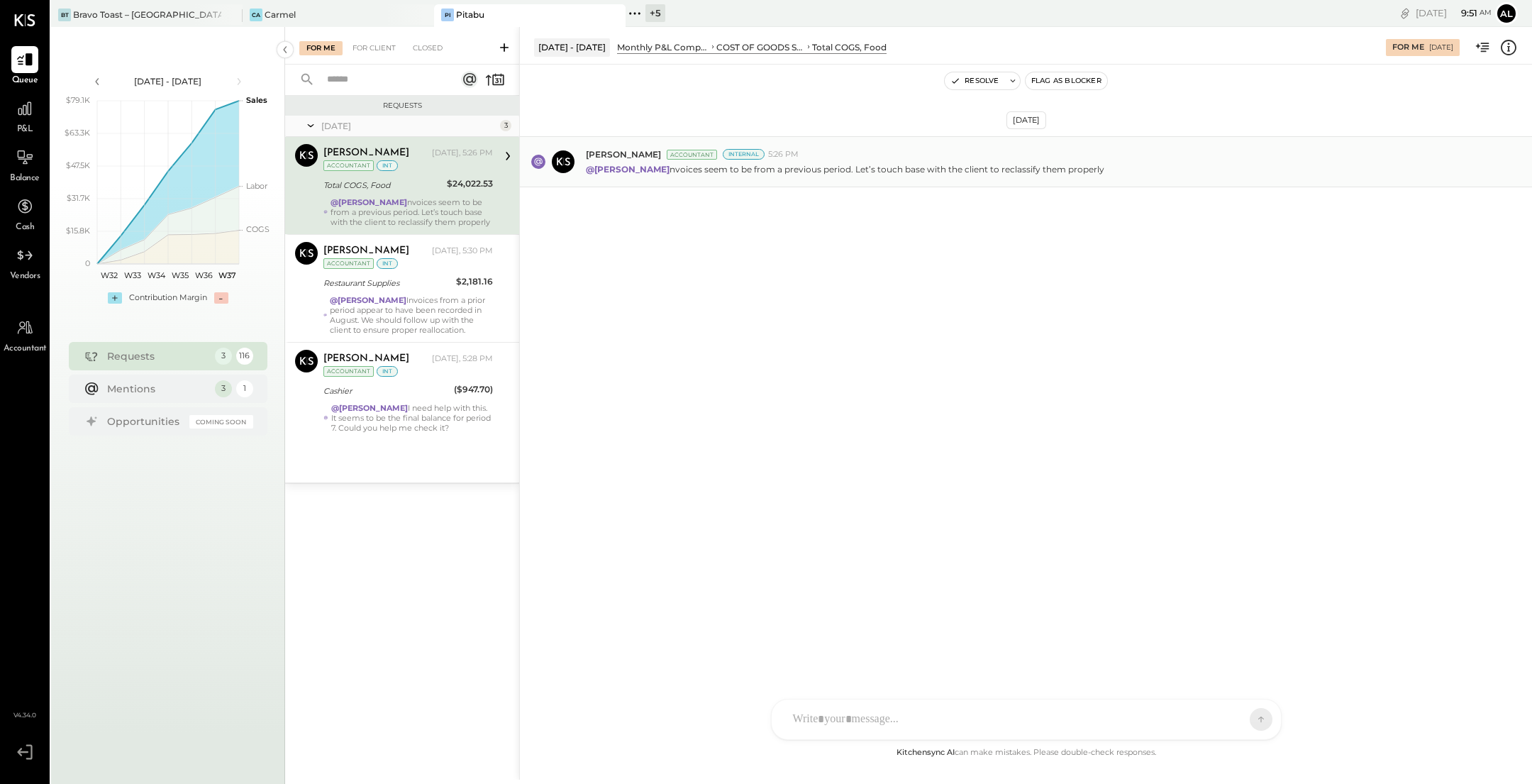
drag, startPoint x: 964, startPoint y: 169, endPoint x: 1103, endPoint y: 172, distance: 139.0
click at [1103, 172] on p "@[PERSON_NAME] nvoices seem to be from a previous period. Let’s touch base with…" at bounding box center [845, 169] width 519 height 12
click at [773, 43] on div "COST OF GOODS SOLD (COGS)" at bounding box center [761, 47] width 89 height 12
click at [1510, 44] on icon at bounding box center [1509, 48] width 18 height 18
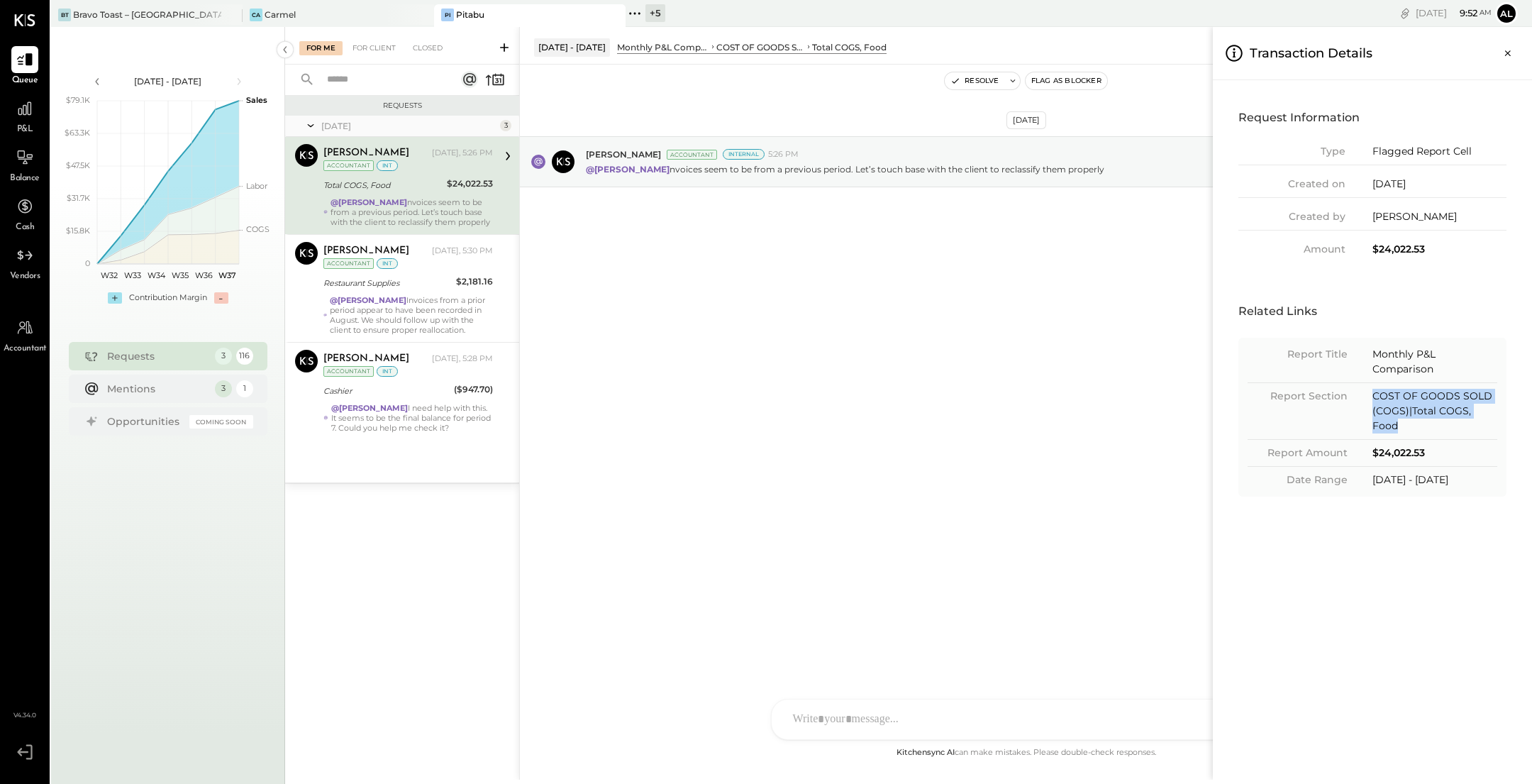
drag, startPoint x: 1372, startPoint y: 393, endPoint x: 1494, endPoint y: 412, distance: 123.5
click at [1494, 412] on div "COST OF GOODS SOLD (COGS)|Total COGS, Food" at bounding box center [1435, 411] width 125 height 45
copy div "COST OF GOODS SOLD (COGS)|Total COGS, Food"
click at [434, 294] on div "For Me For Client Closed Requests Yesterday 3 Noemi Balmaceda Accountant Noemi …" at bounding box center [909, 403] width 1247 height 753
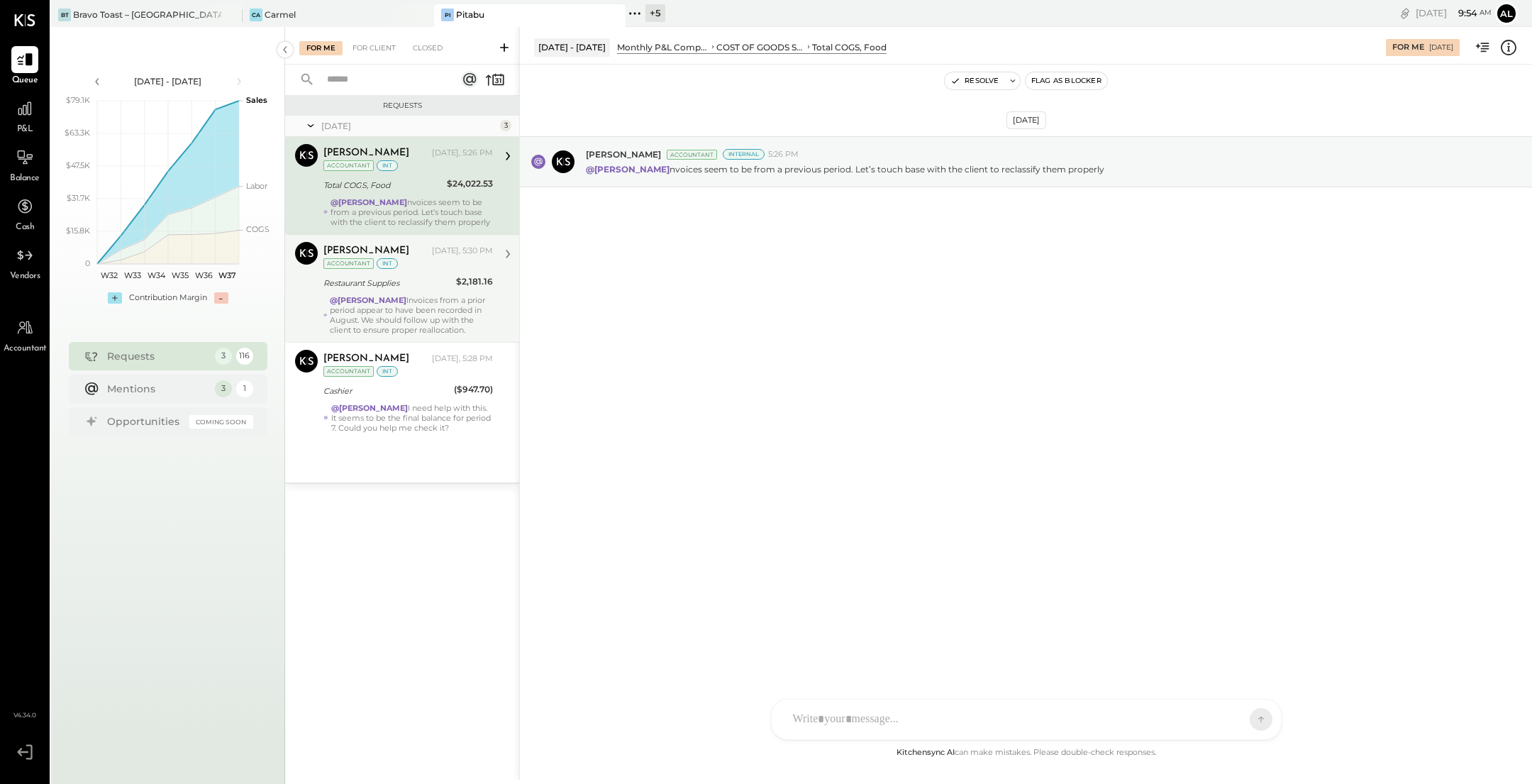
click at [467, 291] on div "Noemi Balmaceda Yesterday, 5:30 PM Accountant int Restaurant Supplies $2,181.16…" at bounding box center [408, 288] width 170 height 93
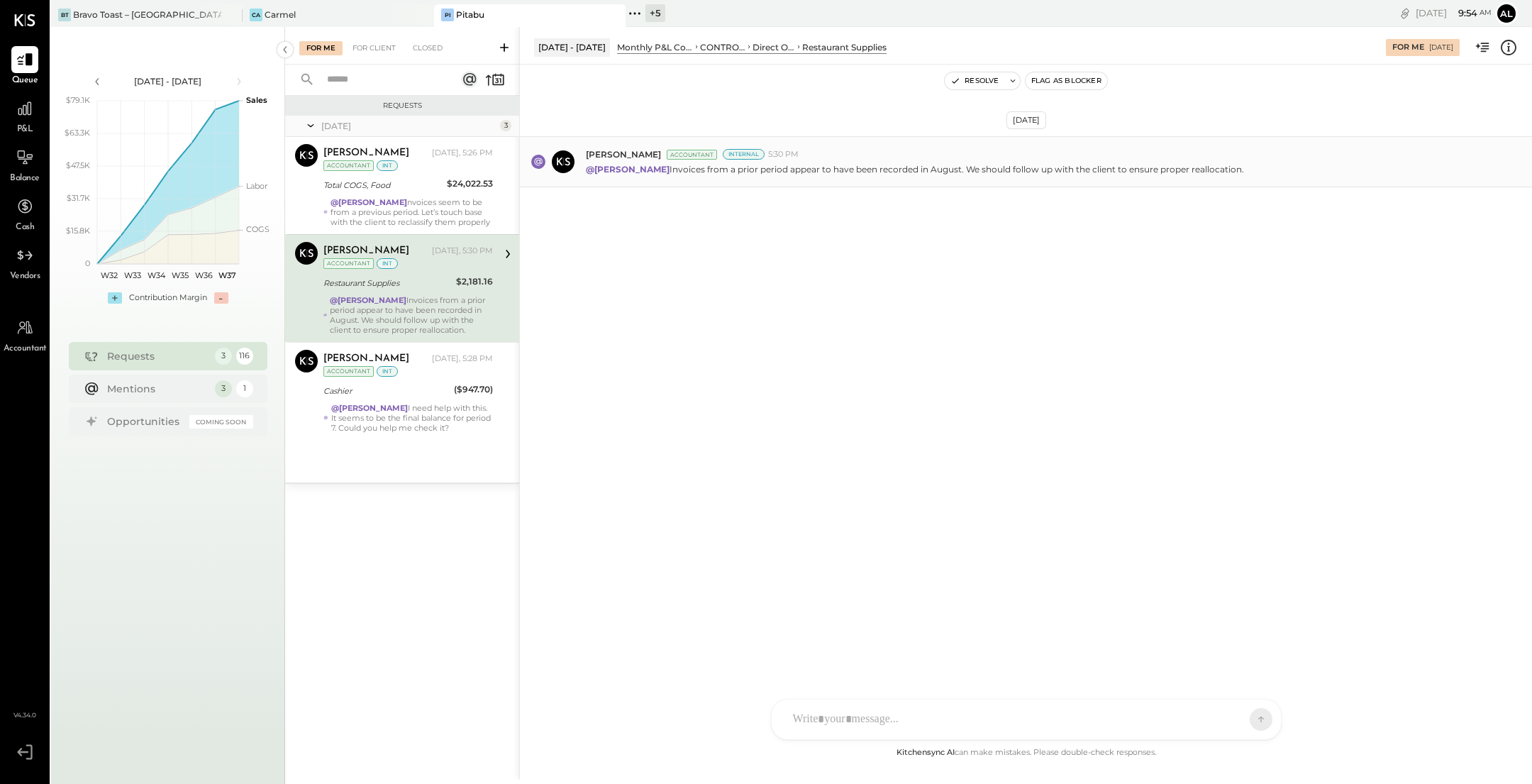
drag, startPoint x: 969, startPoint y: 169, endPoint x: 1245, endPoint y: 168, distance: 276.0
click at [1245, 168] on div "@Alejandro Bueno Invoices from a prior period appear to have been recorded in A…" at bounding box center [1054, 167] width 935 height 15
click at [1509, 51] on icon at bounding box center [1509, 48] width 18 height 18
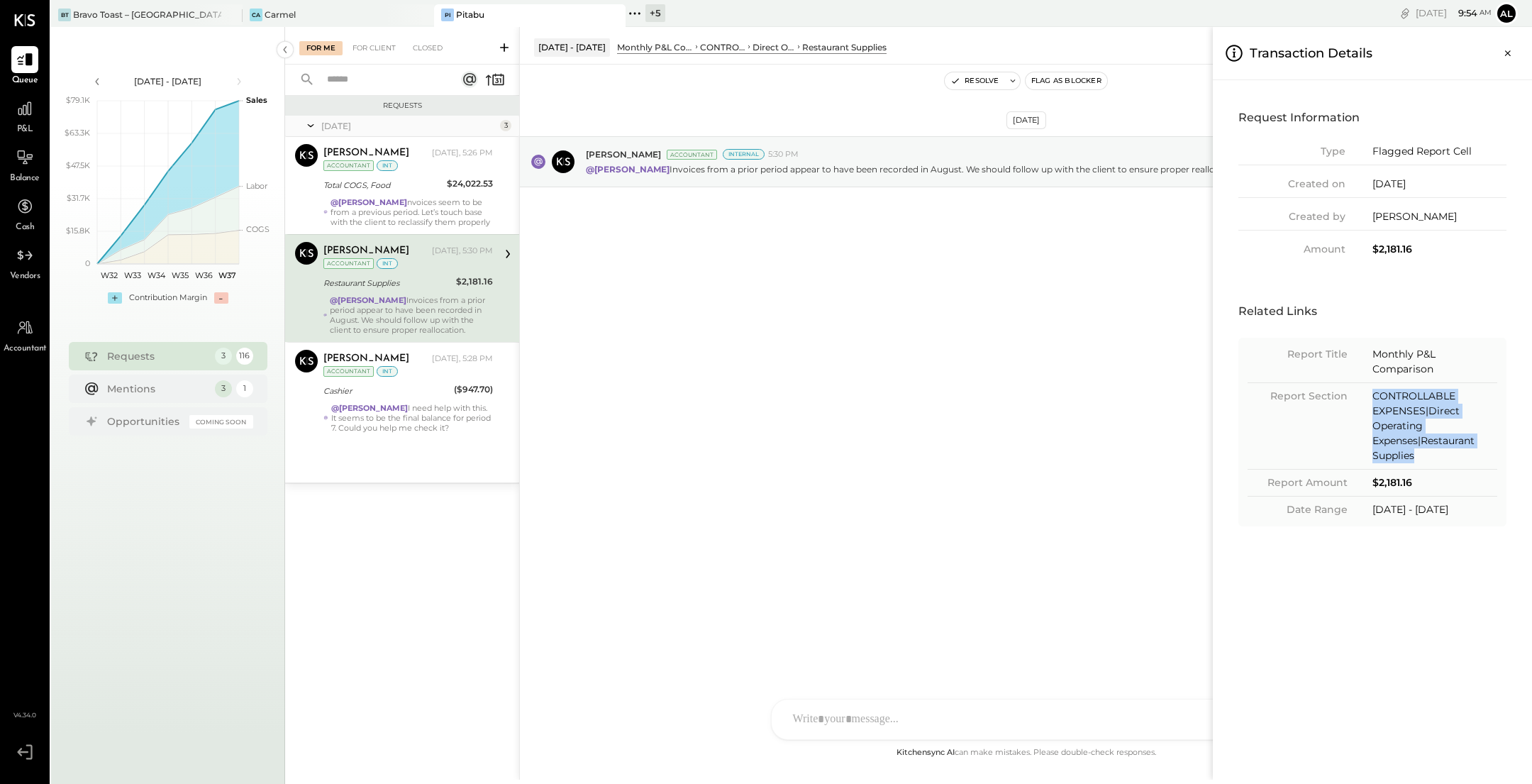
drag, startPoint x: 1421, startPoint y: 458, endPoint x: 1364, endPoint y: 400, distance: 81.3
click at [1364, 400] on div "Report Section CONTROLLABLE EXPENSES|Direct Operating Expenses|Restaurant Suppl…" at bounding box center [1373, 429] width 250 height 81
copy div "CONTROLLABLE EXPENSES|Direct Operating Expenses|Restaurant Supplies"
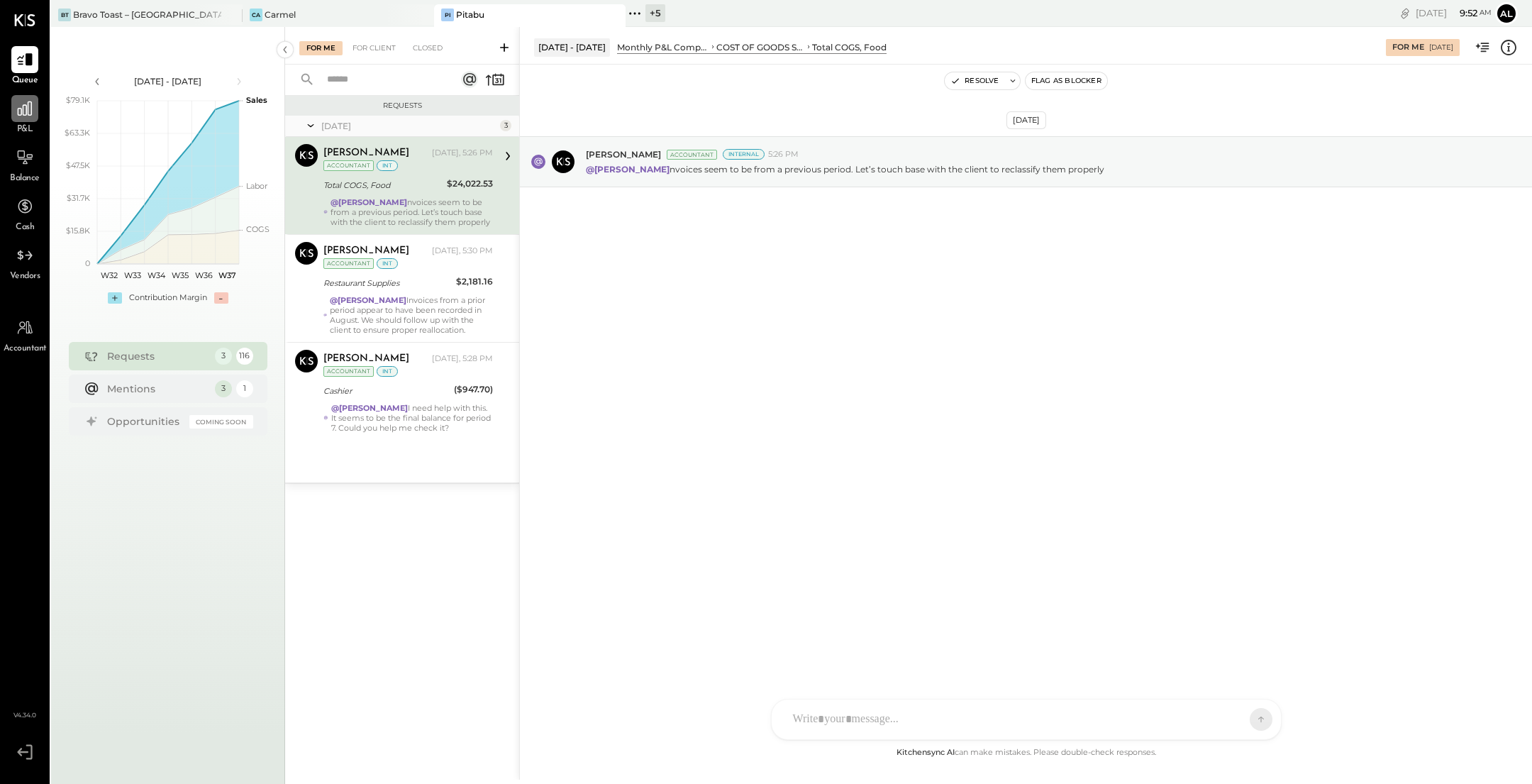
click at [13, 116] on div at bounding box center [25, 109] width 27 height 27
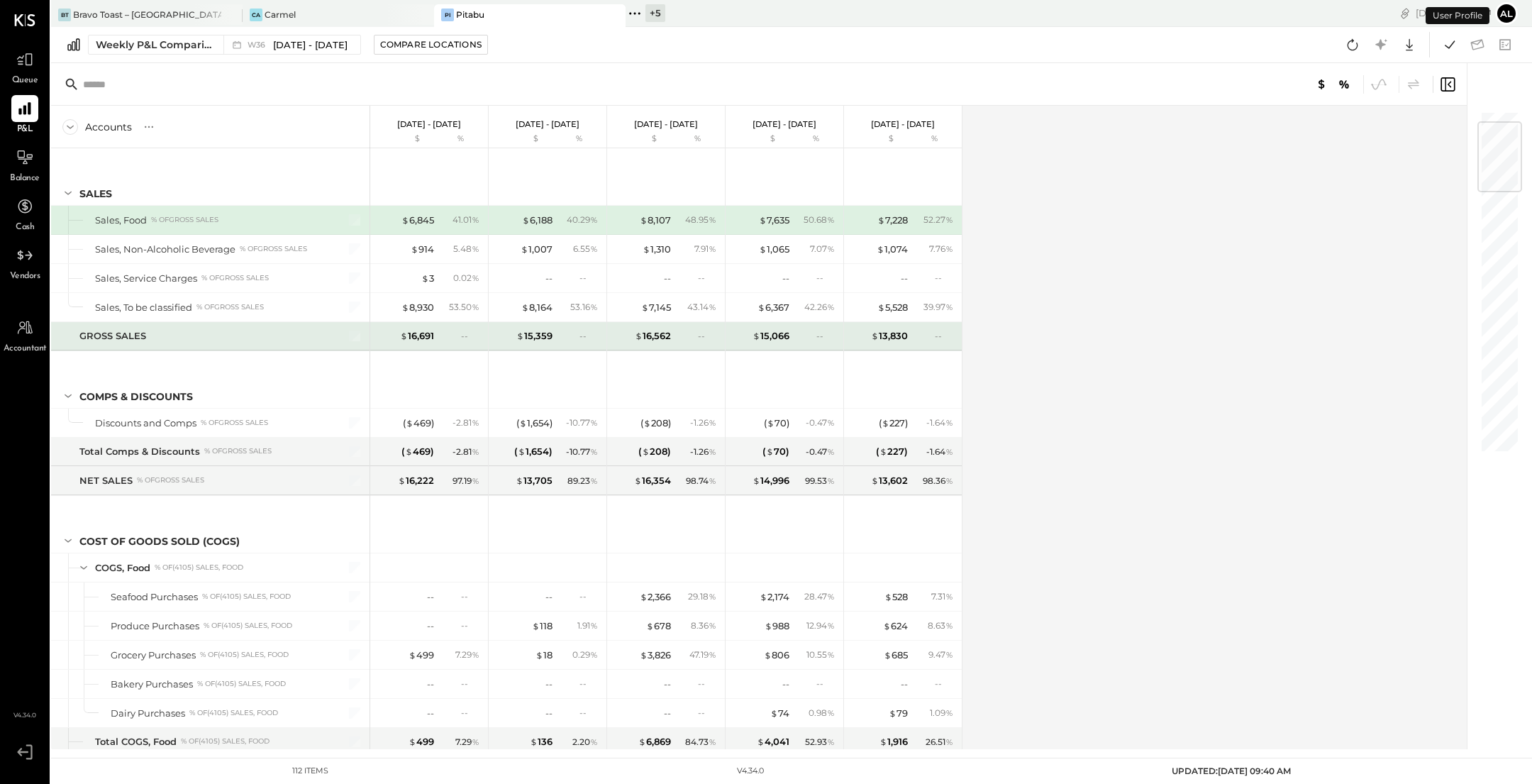
scroll to position [287, 0]
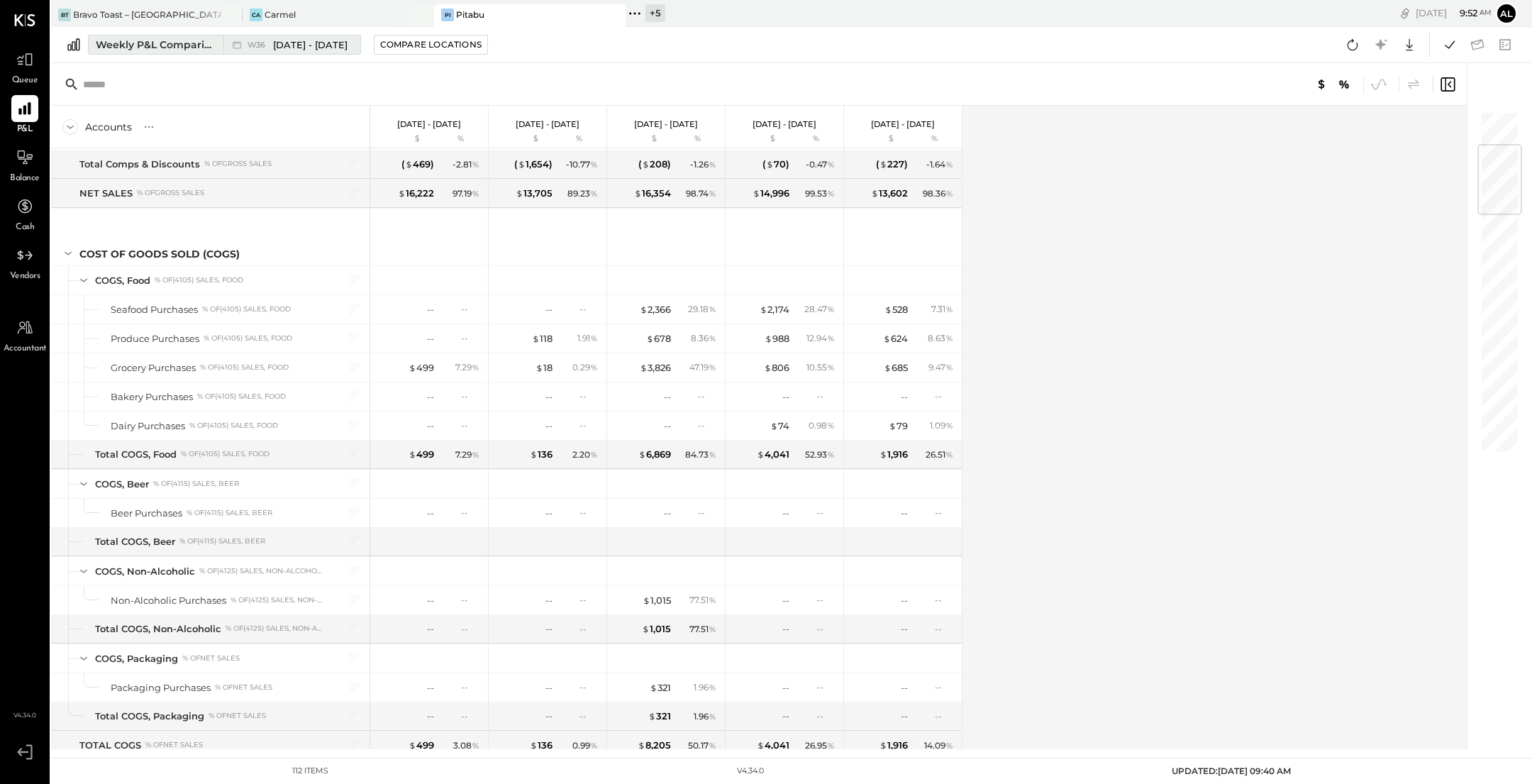
click at [144, 42] on div "Weekly P&L Comparison" at bounding box center [155, 45] width 119 height 14
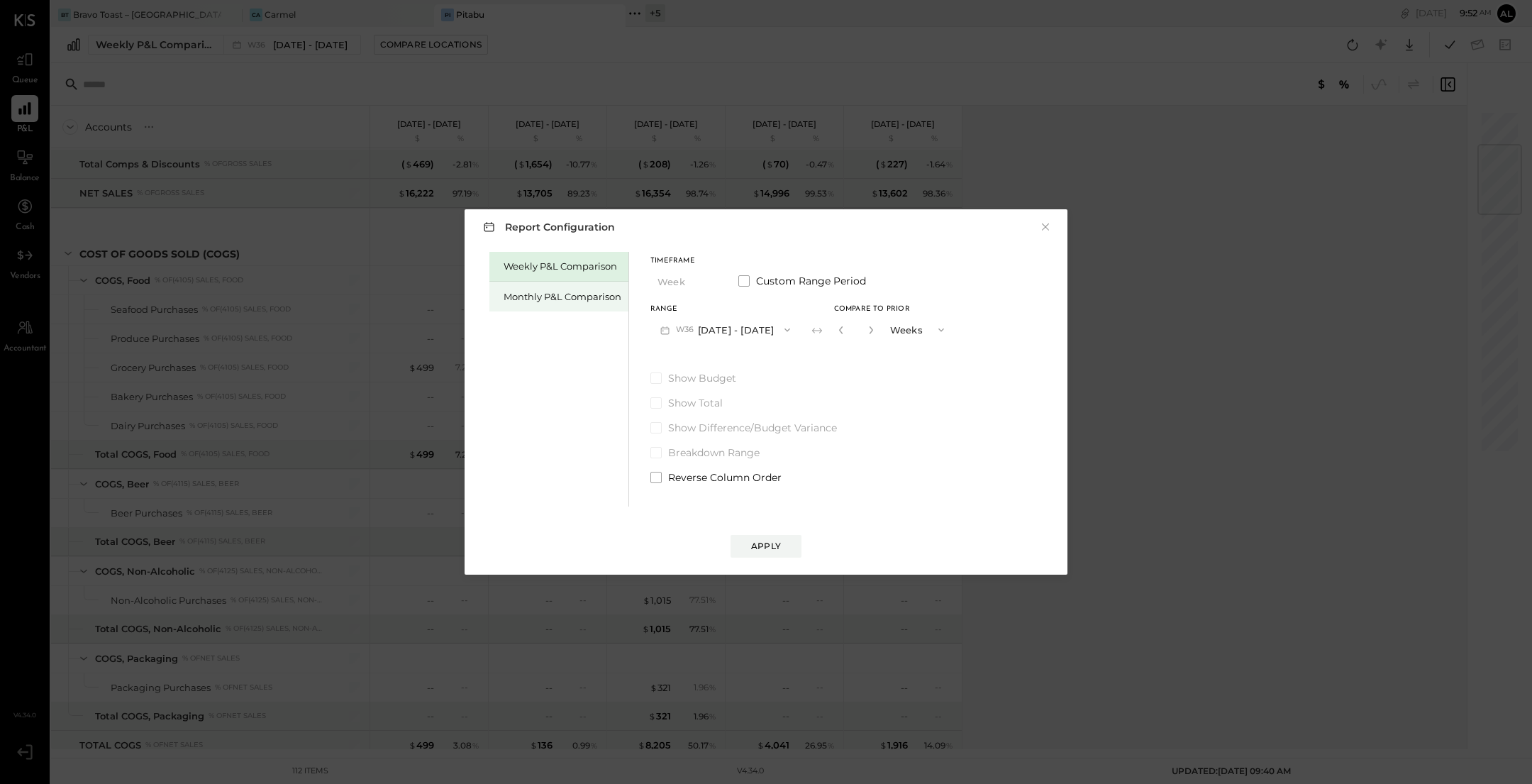
click at [530, 292] on div "Monthly P&L Comparison" at bounding box center [563, 297] width 118 height 13
click at [764, 333] on button "M09 [DATE] - [DATE]" at bounding box center [725, 329] width 150 height 26
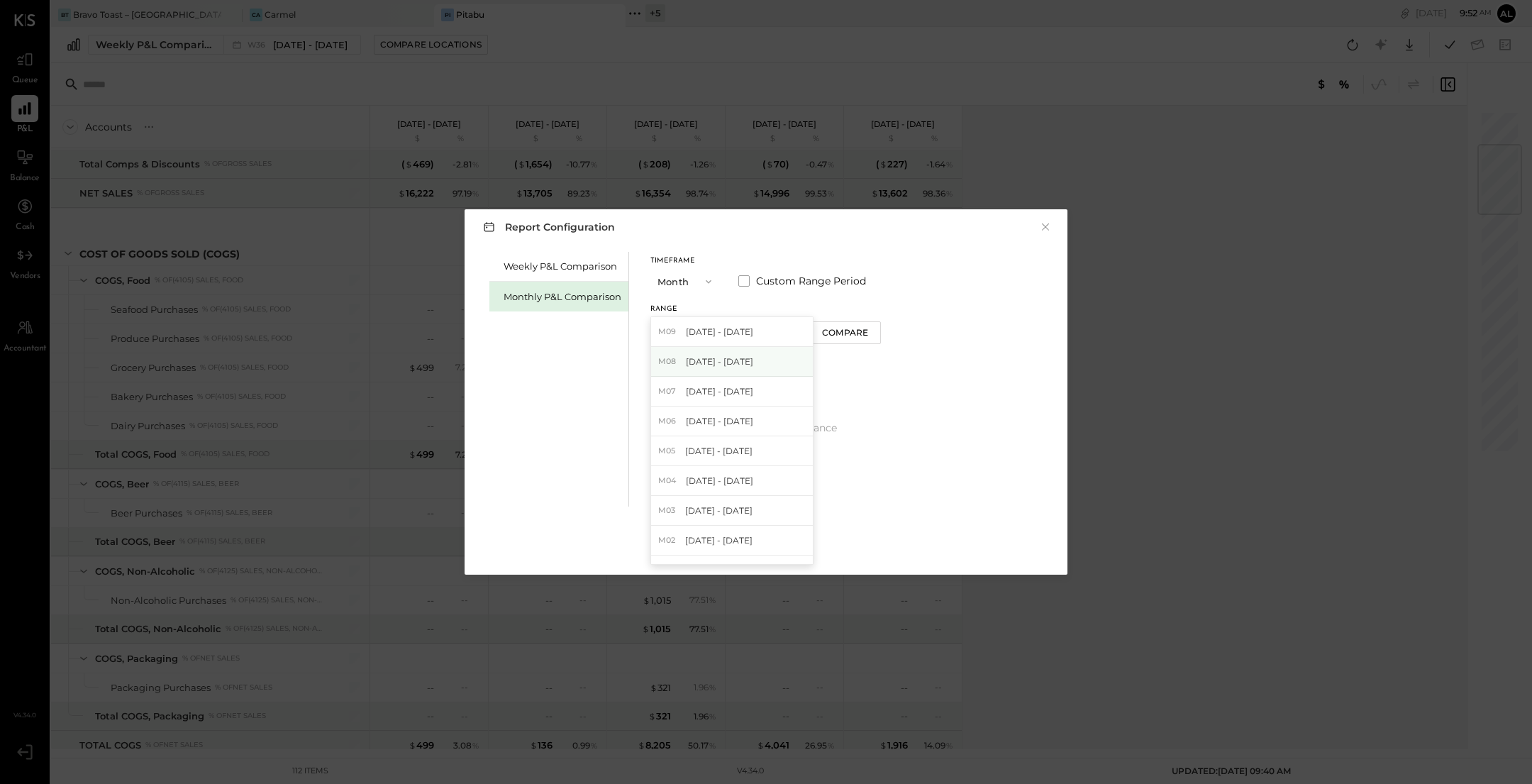
click at [754, 365] on div "M08 [DATE] - [DATE]" at bounding box center [732, 362] width 162 height 30
click at [857, 338] on div "Compare" at bounding box center [845, 332] width 46 height 12
click at [874, 328] on div "*" at bounding box center [872, 329] width 76 height 26
click at [871, 328] on div "*" at bounding box center [856, 329] width 44 height 26
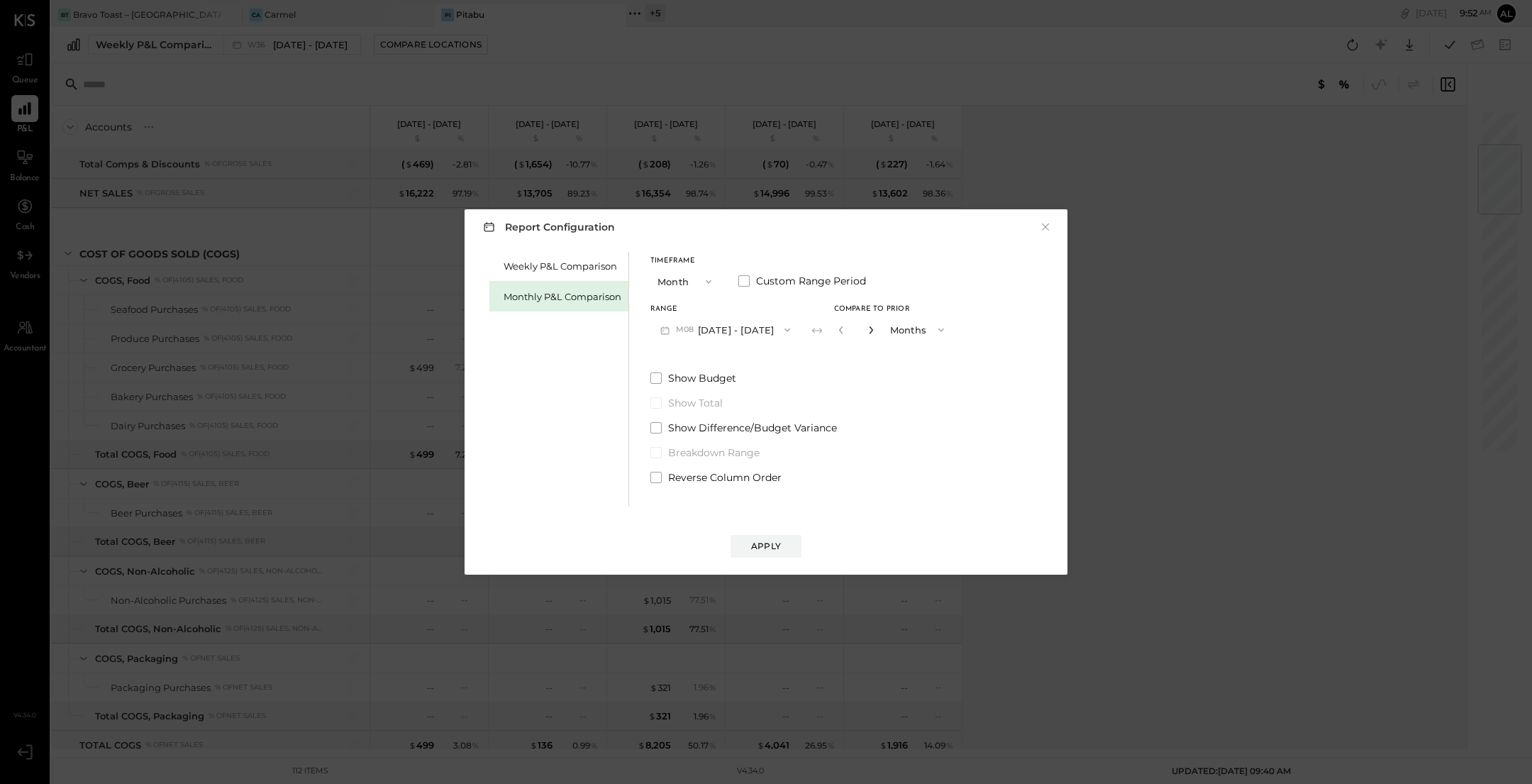
click at [867, 328] on icon "button" at bounding box center [871, 330] width 9 height 9
type input "*"
click at [778, 541] on div "Apply" at bounding box center [766, 546] width 30 height 12
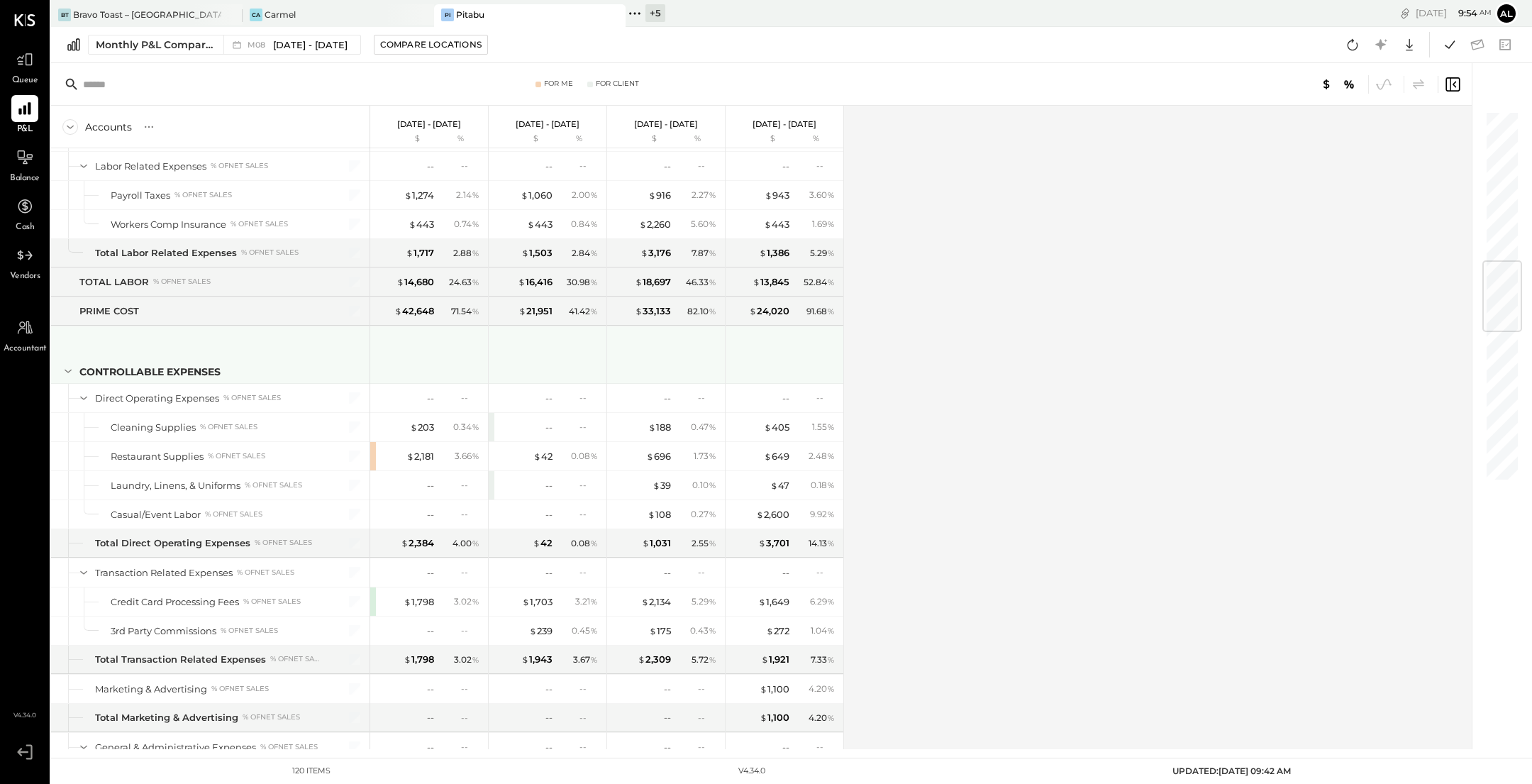
scroll to position [1275, 0]
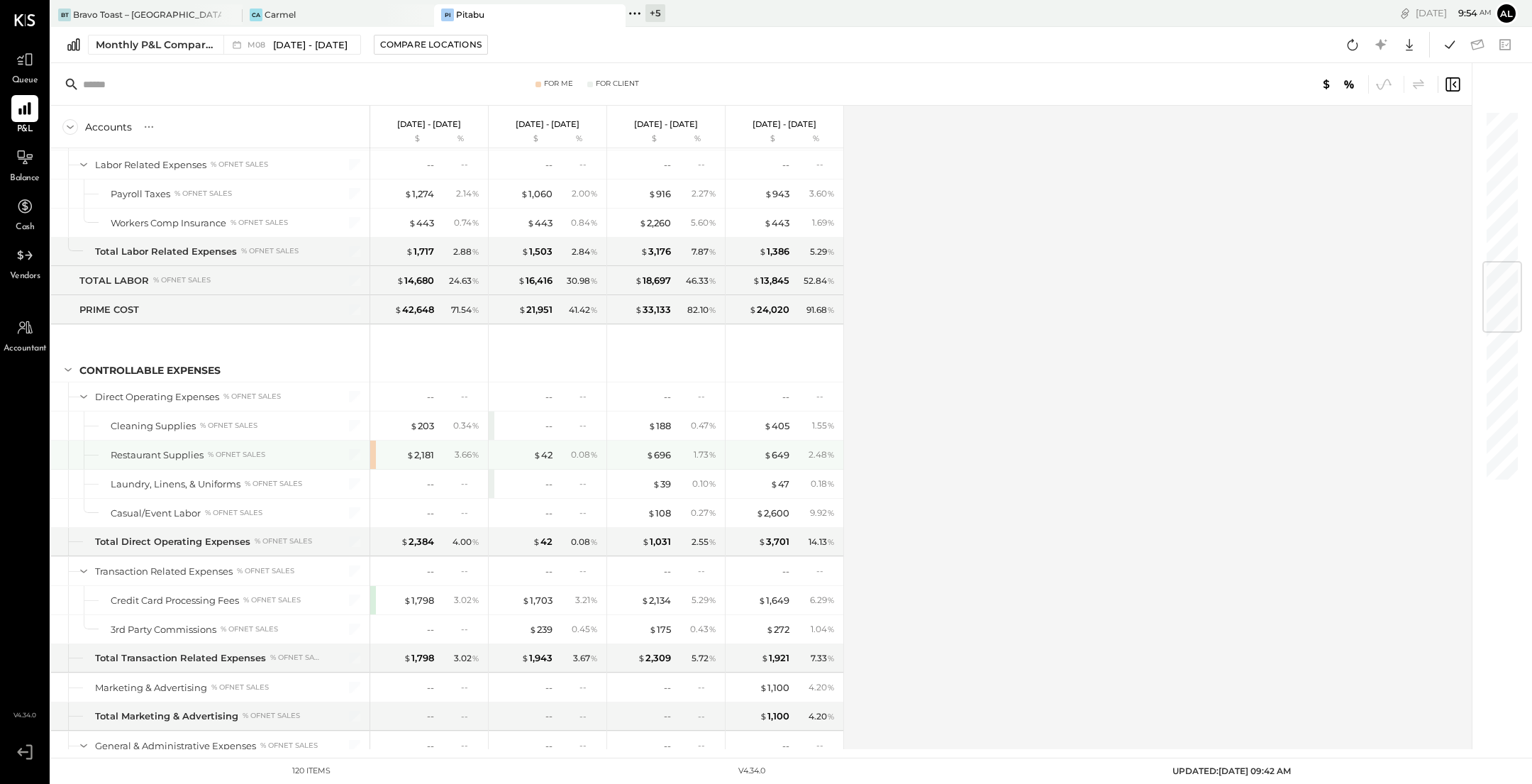
click at [375, 445] on div "$ 2,181 3.66 %" at bounding box center [429, 455] width 118 height 28
